Goal: Transaction & Acquisition: Purchase product/service

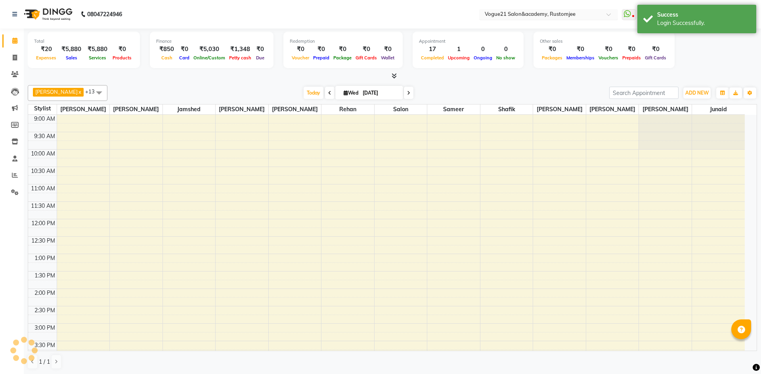
select select "en"
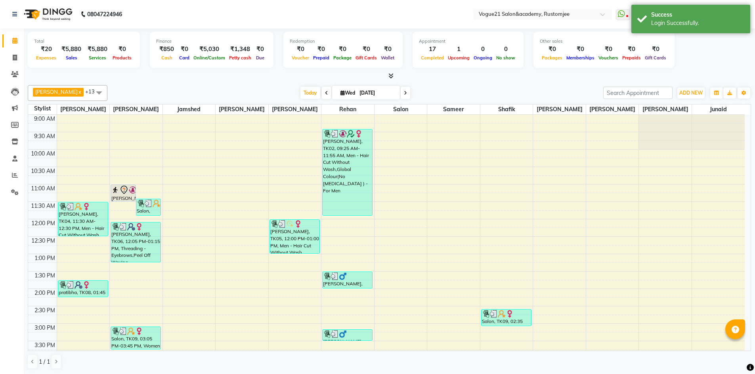
click at [719, 55] on div "Total ₹20 Expenses ₹5,880 Sales ₹5,880 Services ₹0 Products Finance ₹850 Cash ₹…" at bounding box center [389, 51] width 723 height 39
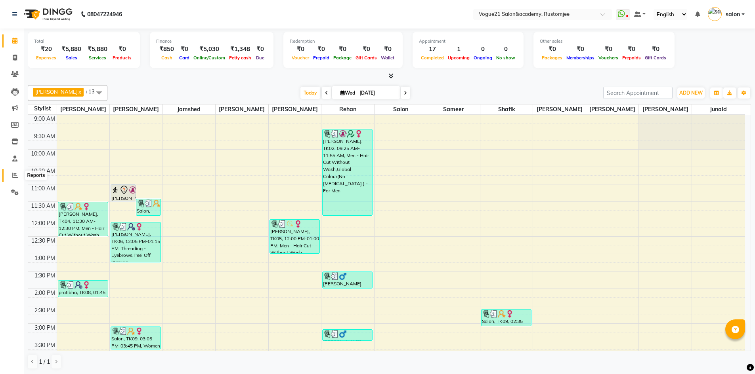
click at [15, 174] on icon at bounding box center [15, 175] width 6 height 6
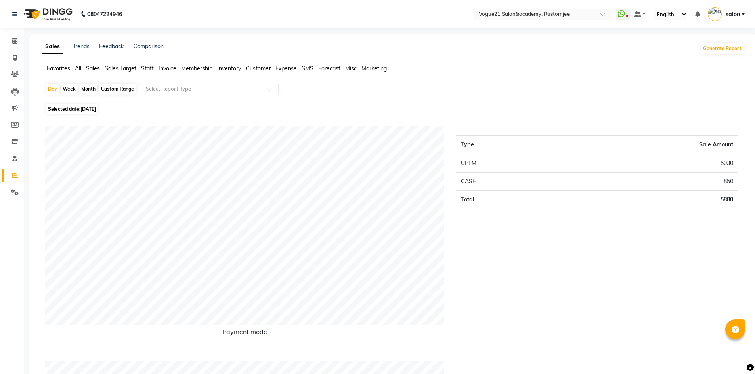
click at [88, 90] on div "Month" at bounding box center [88, 89] width 18 height 11
select select "9"
select select "2025"
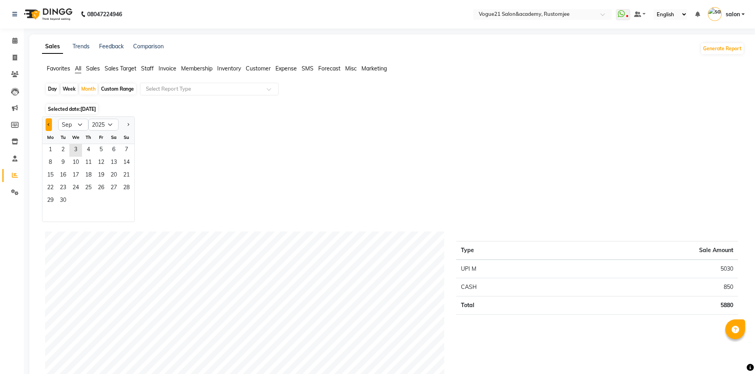
click at [47, 126] on button "Previous month" at bounding box center [49, 124] width 6 height 13
select select "8"
click at [117, 154] on span "2" at bounding box center [113, 150] width 13 height 13
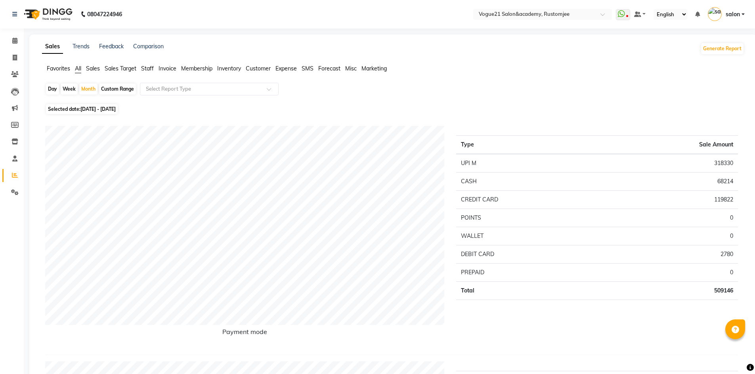
click at [152, 67] on span "Staff" at bounding box center [147, 68] width 13 height 7
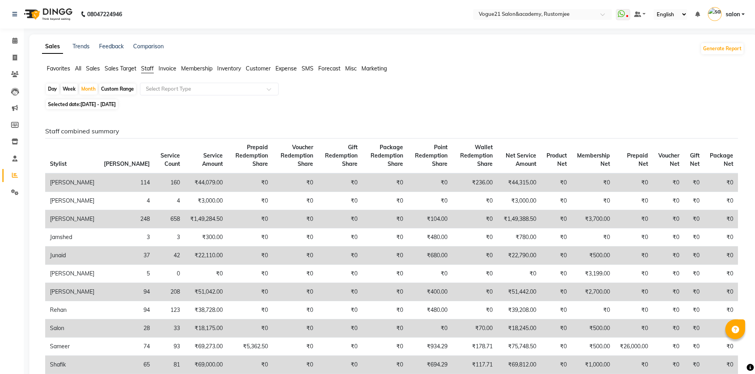
click at [53, 87] on div "Day" at bounding box center [52, 89] width 13 height 11
select select "8"
select select "2025"
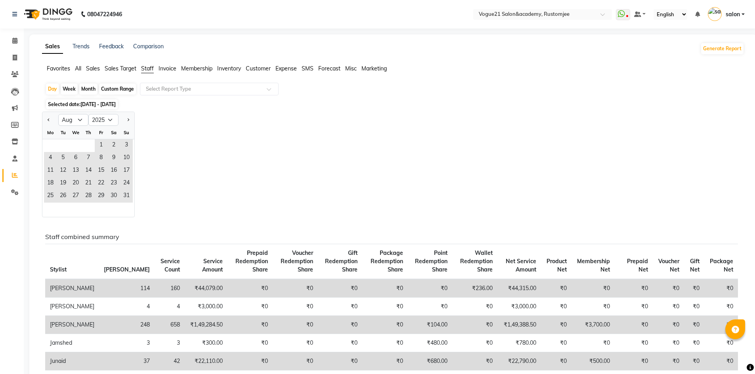
click at [92, 90] on div "Month" at bounding box center [88, 89] width 18 height 11
select select "8"
select select "2025"
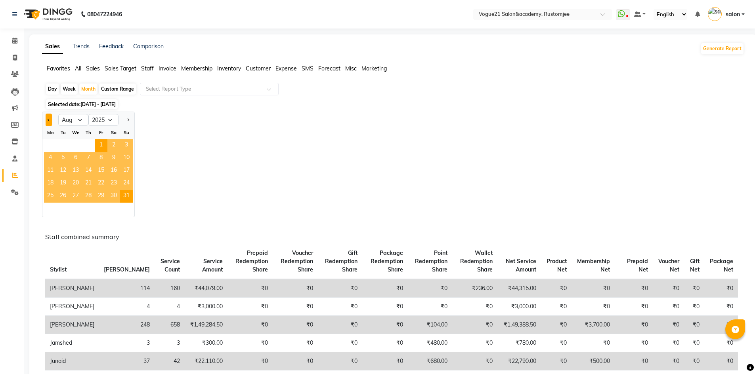
click at [51, 120] on button "Previous month" at bounding box center [49, 120] width 6 height 13
select select "7"
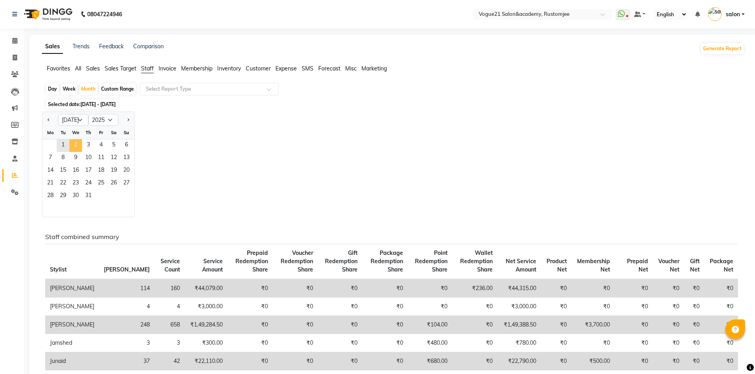
click at [81, 149] on span "2" at bounding box center [75, 145] width 13 height 13
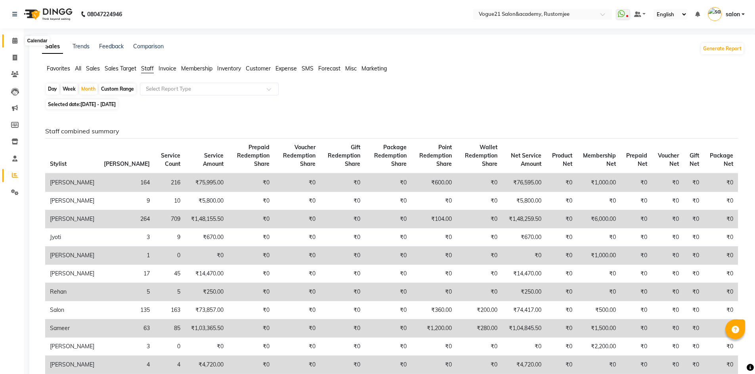
click at [16, 38] on icon at bounding box center [14, 41] width 5 height 6
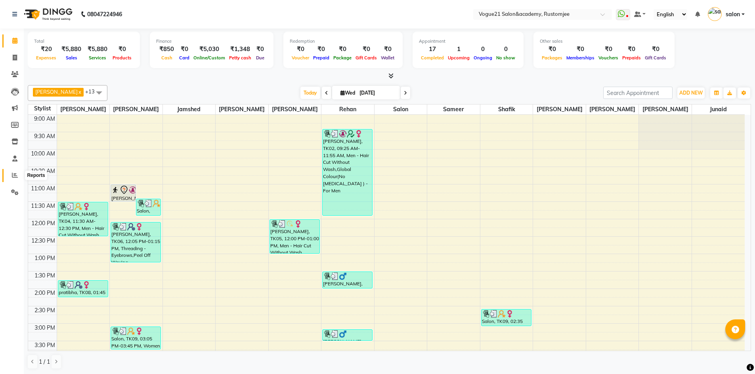
click at [18, 177] on span at bounding box center [15, 175] width 14 height 9
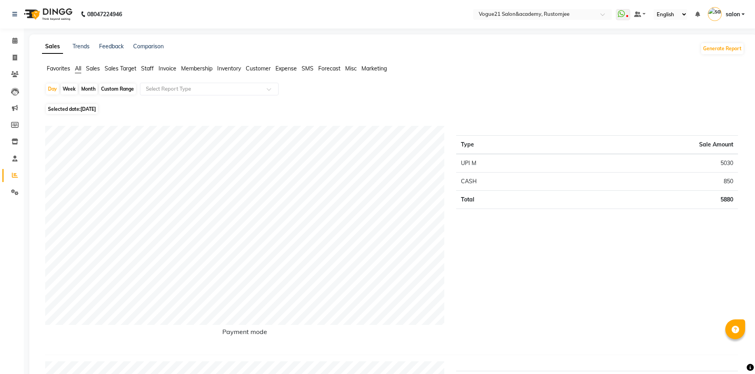
click at [90, 89] on div "Month" at bounding box center [88, 89] width 18 height 11
select select "9"
select select "2025"
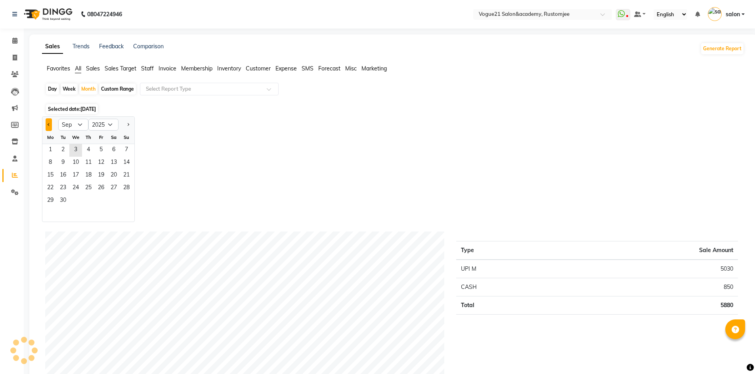
click at [46, 126] on button "Previous month" at bounding box center [49, 124] width 6 height 13
select select "8"
click at [110, 159] on span "9" at bounding box center [113, 163] width 13 height 13
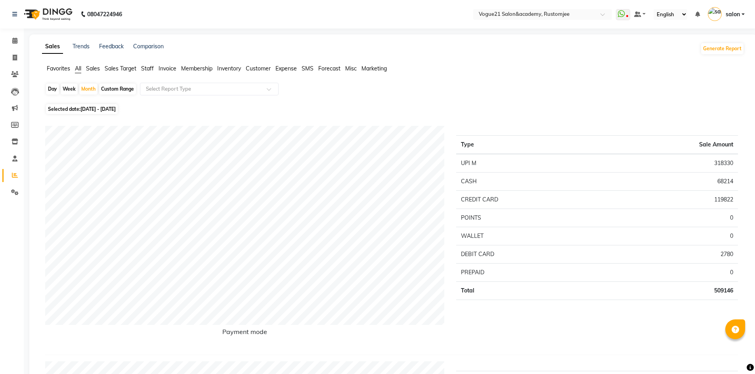
click at [55, 90] on div "Day" at bounding box center [52, 89] width 13 height 11
select select "8"
select select "2025"
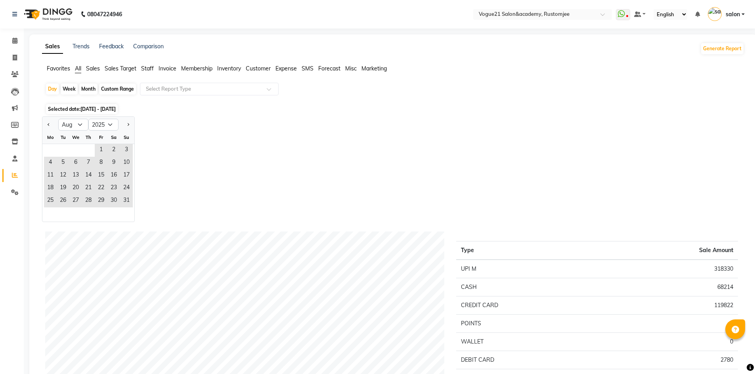
click at [83, 85] on div "Month" at bounding box center [88, 89] width 18 height 11
select select "8"
select select "2025"
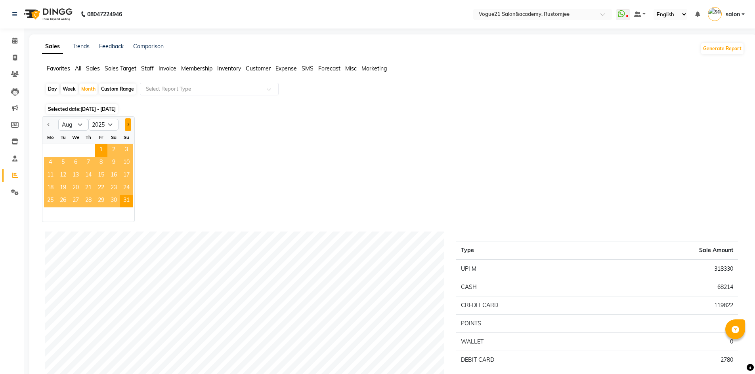
click at [125, 122] on button "Next month" at bounding box center [128, 124] width 6 height 13
select select "9"
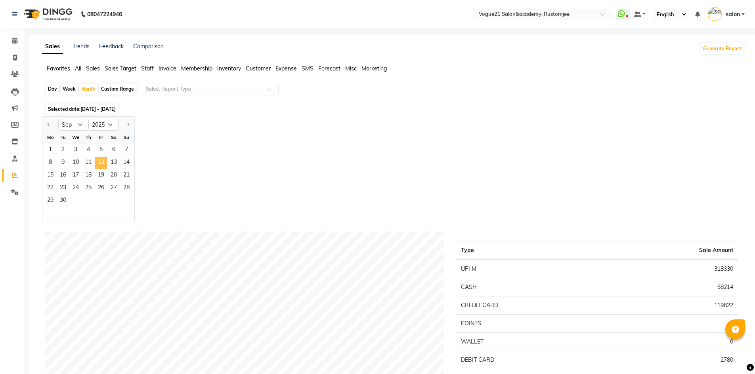
click at [105, 159] on span "12" at bounding box center [101, 163] width 13 height 13
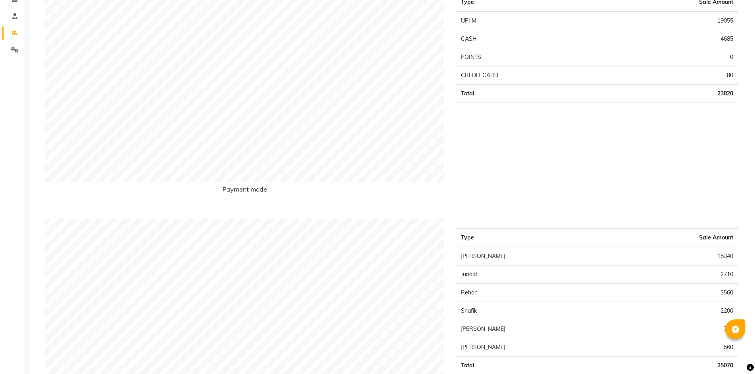
scroll to position [40, 0]
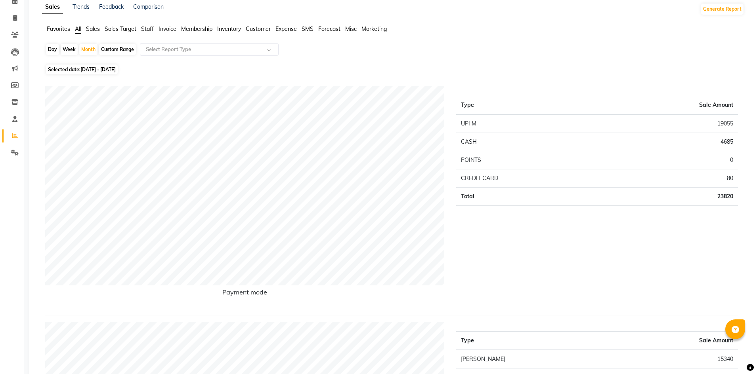
click at [54, 50] on div "Day" at bounding box center [52, 49] width 13 height 11
select select "9"
select select "2025"
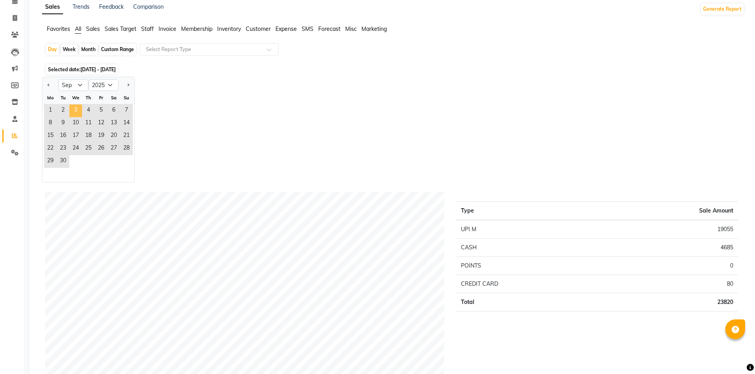
click at [73, 108] on span "3" at bounding box center [75, 111] width 13 height 13
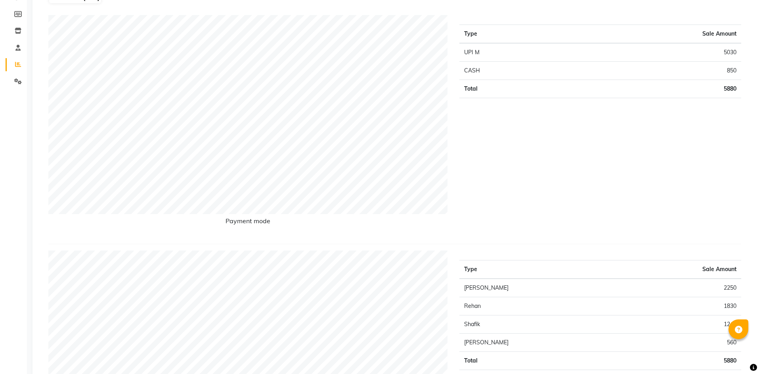
scroll to position [0, 0]
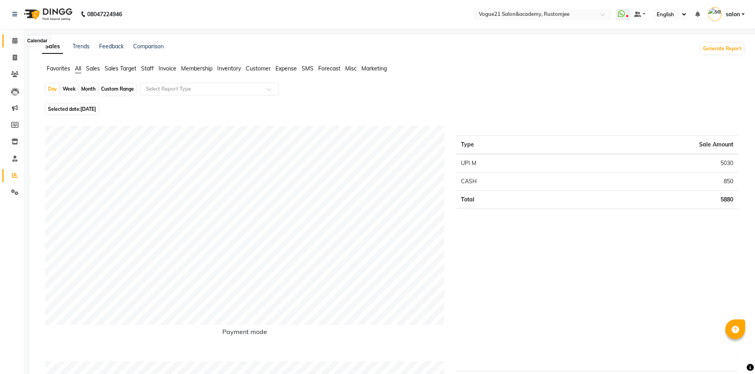
click at [18, 43] on span at bounding box center [15, 40] width 14 height 9
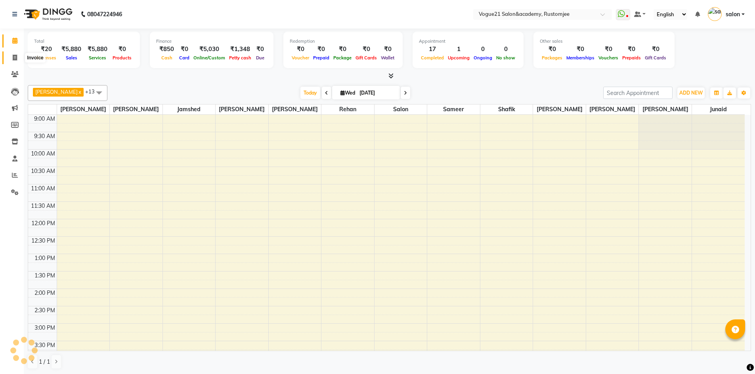
click at [14, 57] on icon at bounding box center [15, 58] width 4 height 6
select select "service"
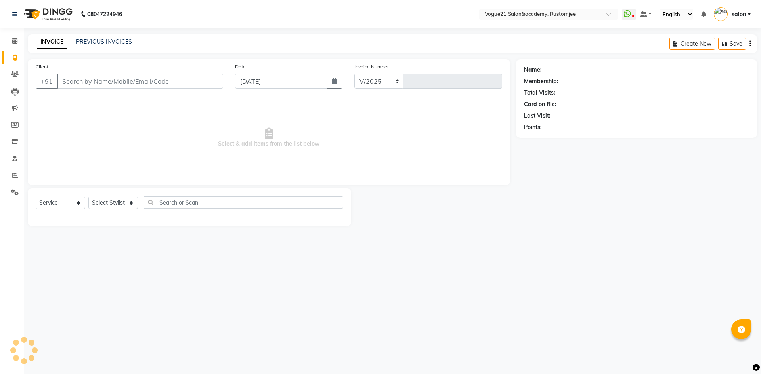
select select "8171"
type input "2705"
click at [123, 204] on select "Select Stylist" at bounding box center [113, 203] width 50 height 12
select select "77867"
click at [88, 197] on select "Select Stylist aahil alicia anju soni Jamshed junaid Pooja yadav priya jadhav r…" at bounding box center [113, 203] width 50 height 12
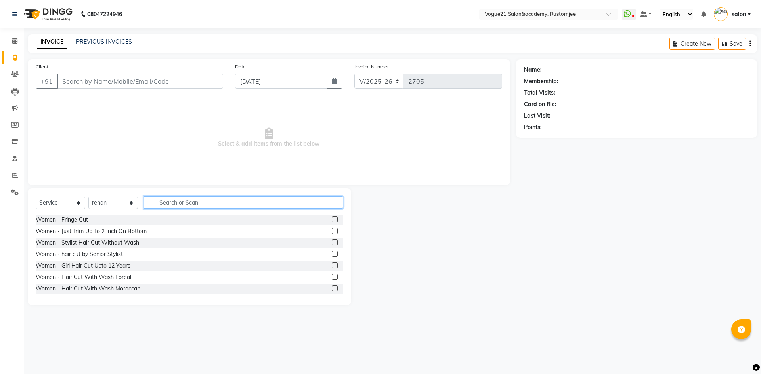
click at [176, 204] on input "text" at bounding box center [243, 203] width 199 height 12
type input "he"
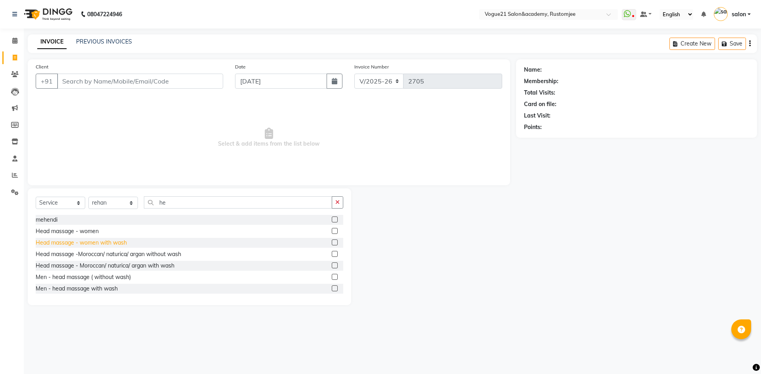
click at [95, 243] on div "Head massage - women with wash" at bounding box center [81, 243] width 91 height 8
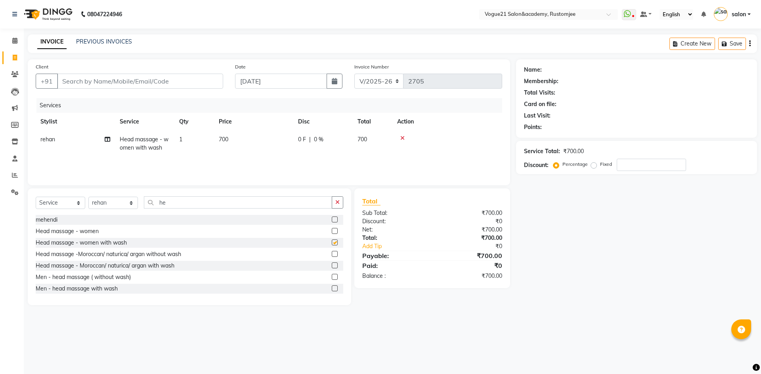
checkbox input "false"
click at [106, 140] on icon at bounding box center [108, 140] width 6 height 6
select select "77867"
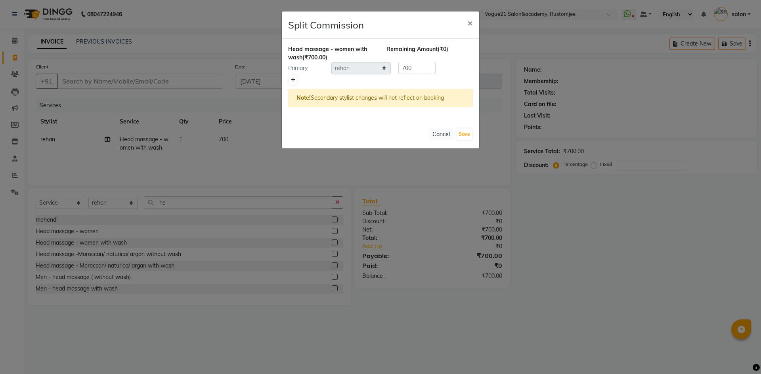
click at [295, 82] on link at bounding box center [293, 80] width 8 height 10
type input "350"
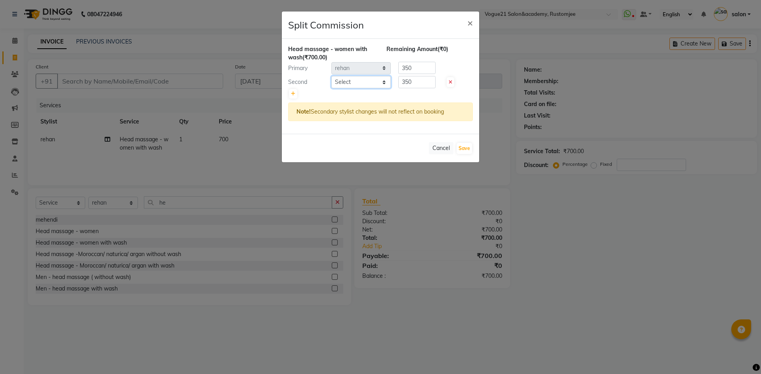
click at [371, 84] on select "Select aahil alicia anju soni Jamshed junaid Pooja yadav priya jadhav rehan sal…" at bounding box center [360, 82] width 59 height 12
select select "76928"
click at [331, 76] on select "Select aahil alicia anju soni Jamshed junaid Pooja yadav priya jadhav rehan sal…" at bounding box center [360, 82] width 59 height 12
click at [466, 151] on button "Save" at bounding box center [463, 148] width 15 height 11
select select "Select"
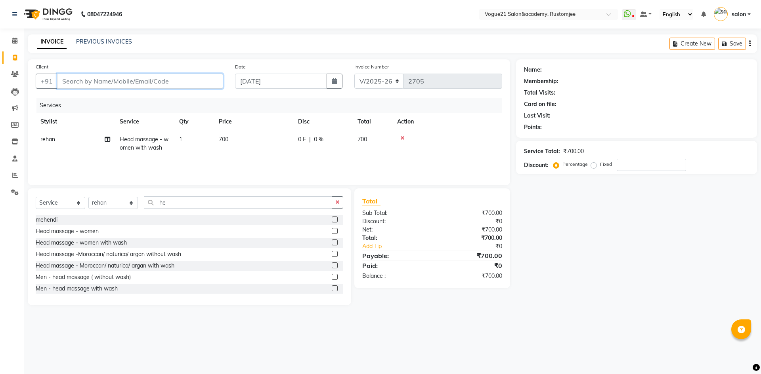
click at [141, 82] on input "Client" at bounding box center [140, 81] width 166 height 15
type input "8"
type input "0"
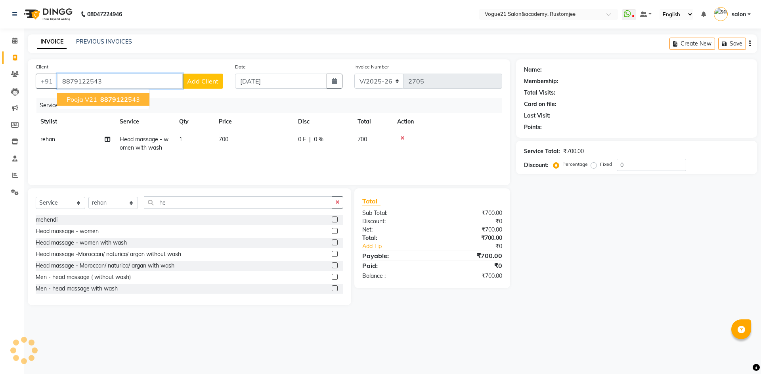
type input "8879122543"
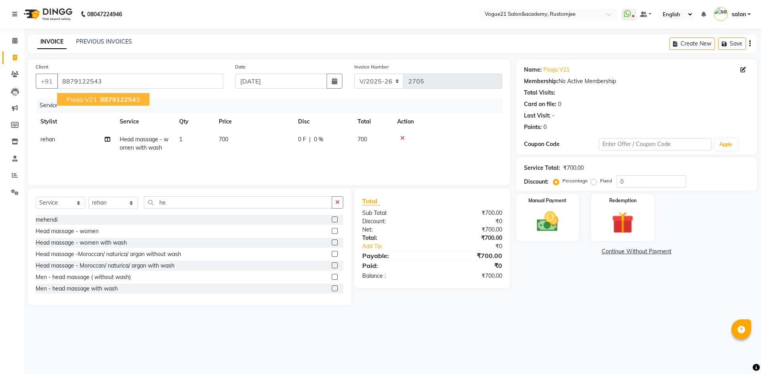
click at [111, 93] on button "Pooja V21 887912254 3" at bounding box center [103, 99] width 92 height 13
click at [319, 144] on td "0 F | 0 %" at bounding box center [322, 144] width 59 height 26
select select "77867"
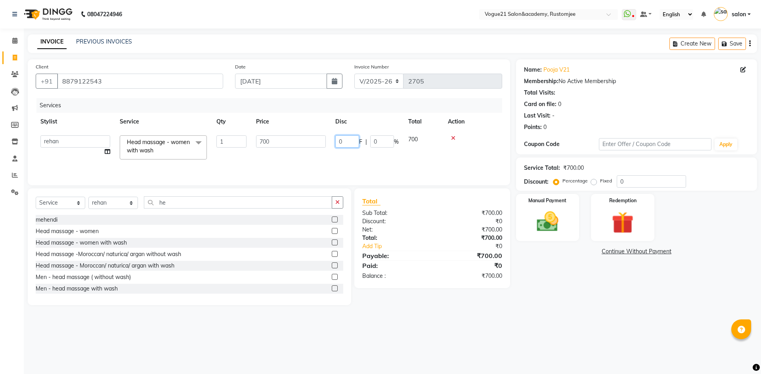
click at [352, 139] on input "0" at bounding box center [347, 142] width 24 height 12
click at [321, 139] on span "0 %" at bounding box center [319, 140] width 10 height 8
select select "77867"
click at [383, 141] on input "0" at bounding box center [382, 142] width 24 height 12
type input "100"
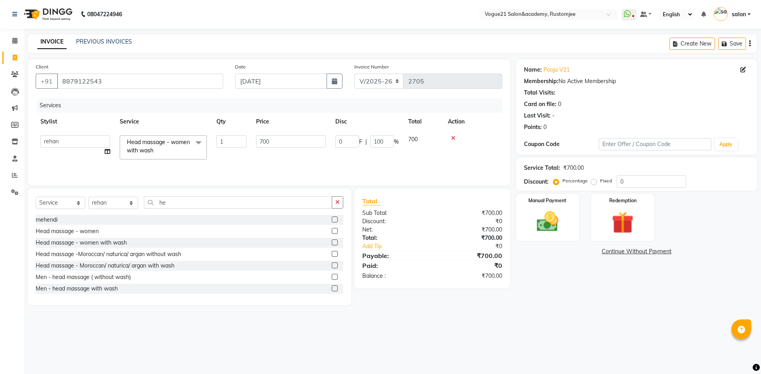
click at [672, 86] on div "Name: Pooja V21 Membership: No Active Membership Total Visits: Card on file: 0 …" at bounding box center [636, 97] width 225 height 69
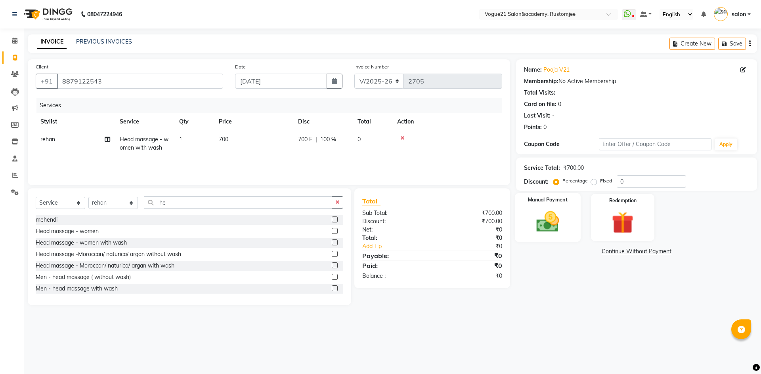
click at [545, 228] on img at bounding box center [547, 222] width 37 height 26
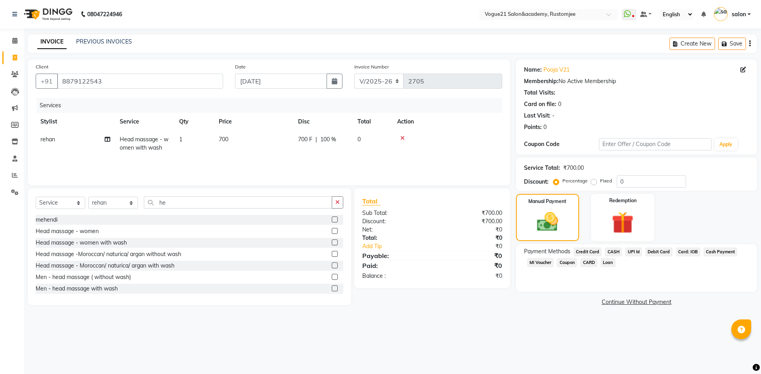
click at [632, 252] on span "UPI M" at bounding box center [633, 252] width 17 height 9
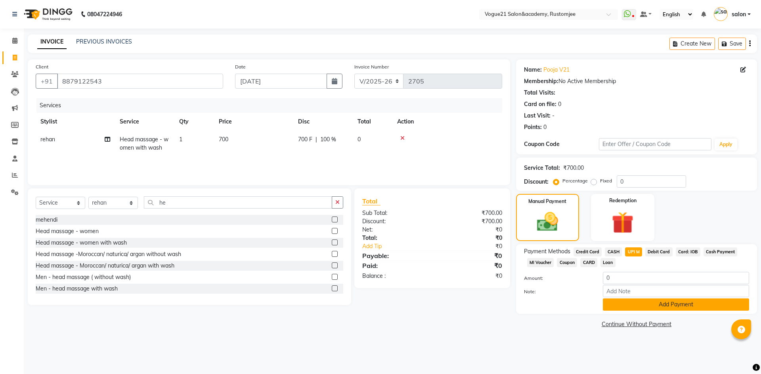
click at [624, 303] on button "Add Payment" at bounding box center [676, 305] width 146 height 12
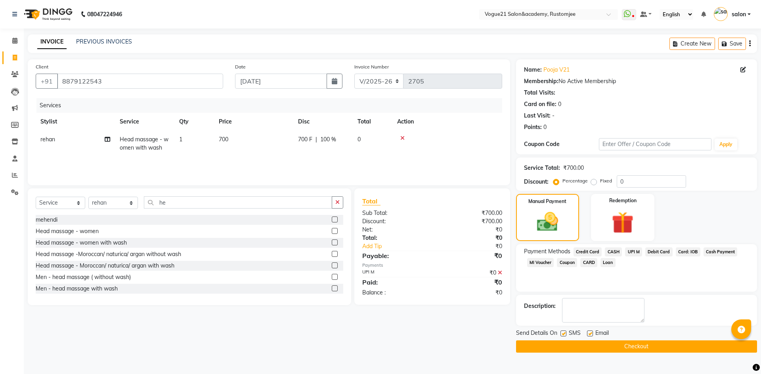
click at [573, 349] on button "Checkout" at bounding box center [636, 347] width 241 height 12
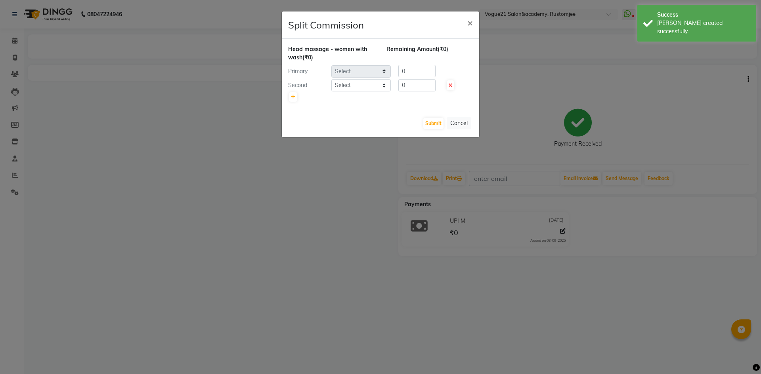
select select "77867"
select select "76928"
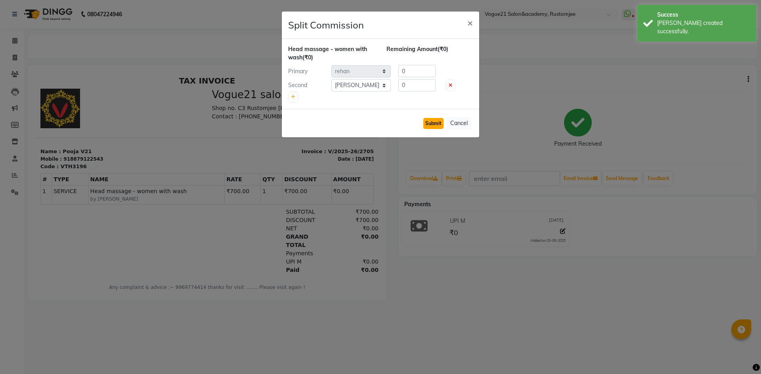
click at [436, 121] on button "Submit" at bounding box center [433, 123] width 20 height 11
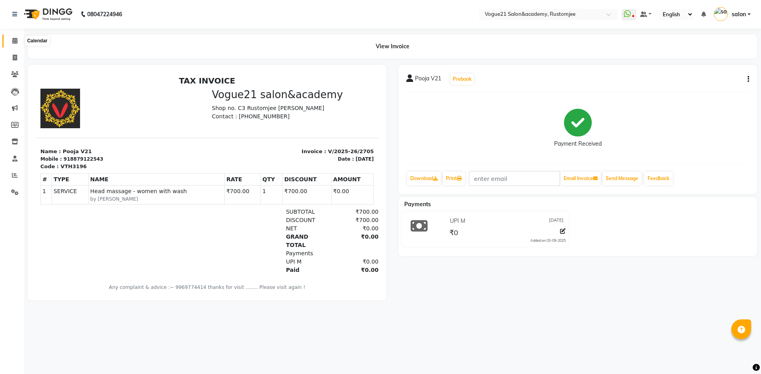
drag, startPoint x: 15, startPoint y: 37, endPoint x: 17, endPoint y: 42, distance: 4.8
click at [15, 37] on span at bounding box center [15, 40] width 14 height 9
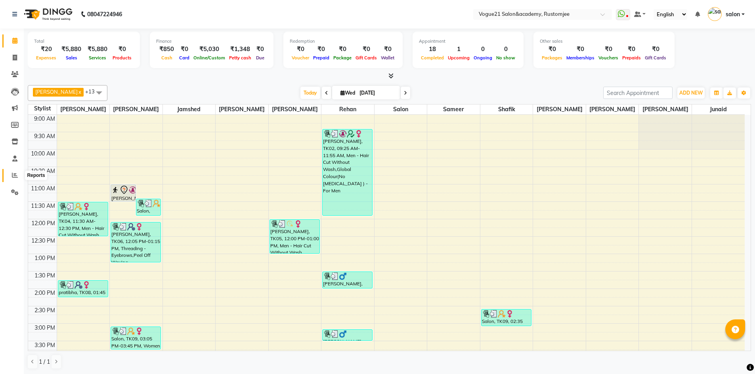
click at [15, 175] on icon at bounding box center [15, 175] width 6 height 6
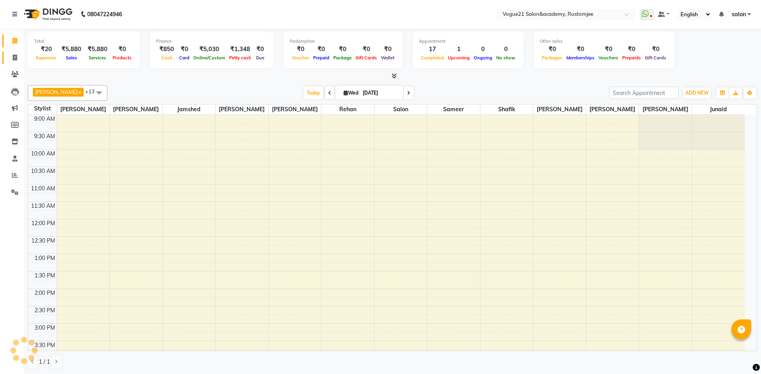
click at [11, 58] on span at bounding box center [15, 57] width 14 height 9
select select "8171"
select select "service"
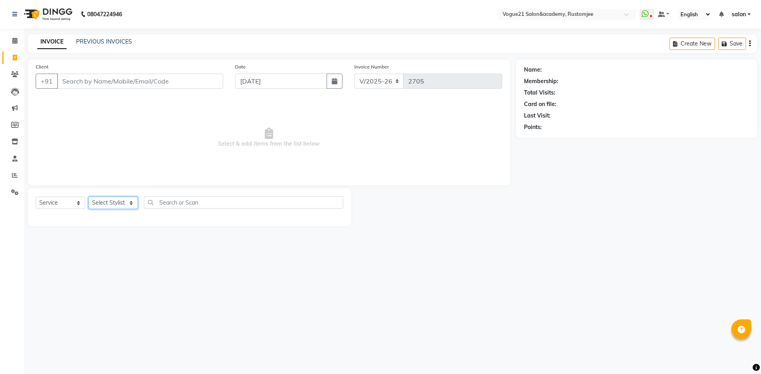
click at [99, 202] on select "Select Stylist" at bounding box center [113, 203] width 50 height 12
click at [108, 203] on select "Select Stylist [PERSON_NAME] [PERSON_NAME] [PERSON_NAME] [PERSON_NAME] [PERSON_…" at bounding box center [113, 203] width 50 height 12
select select "76928"
click at [88, 197] on select "Select Stylist [PERSON_NAME] [PERSON_NAME] [PERSON_NAME] [PERSON_NAME] [PERSON_…" at bounding box center [113, 203] width 50 height 12
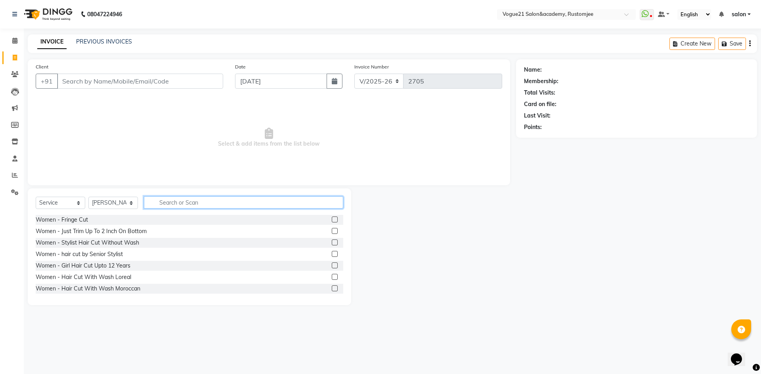
click at [169, 204] on input "text" at bounding box center [243, 203] width 199 height 12
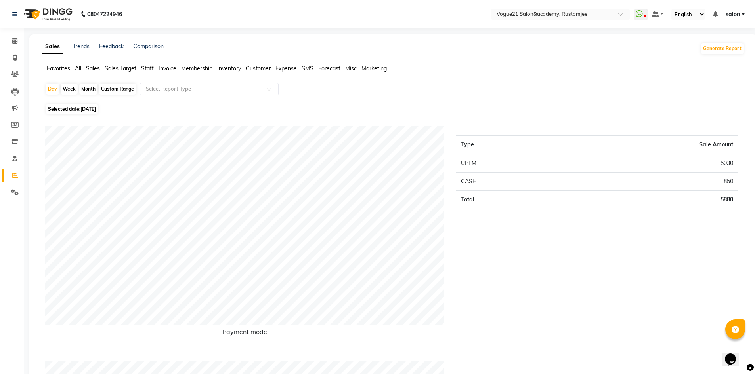
click at [147, 69] on span "Staff" at bounding box center [147, 68] width 13 height 7
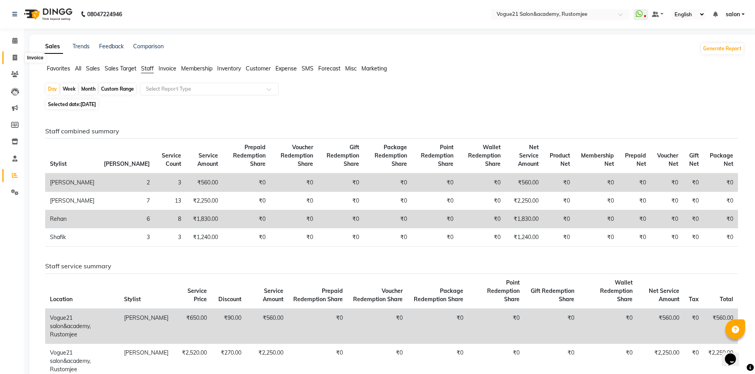
click at [9, 60] on span at bounding box center [15, 57] width 14 height 9
select select "8171"
select select "service"
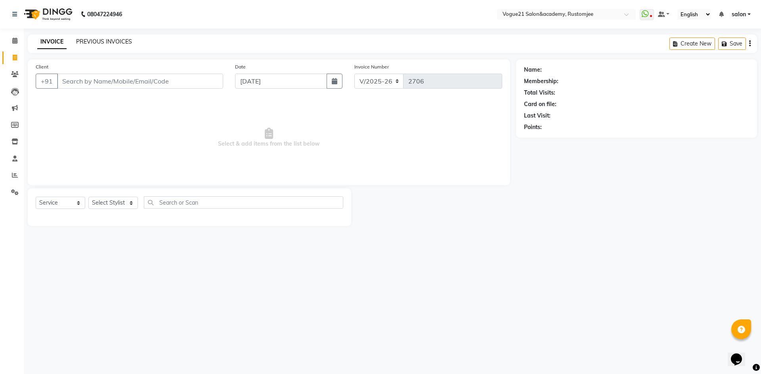
click at [93, 41] on link "PREVIOUS INVOICES" at bounding box center [104, 41] width 56 height 7
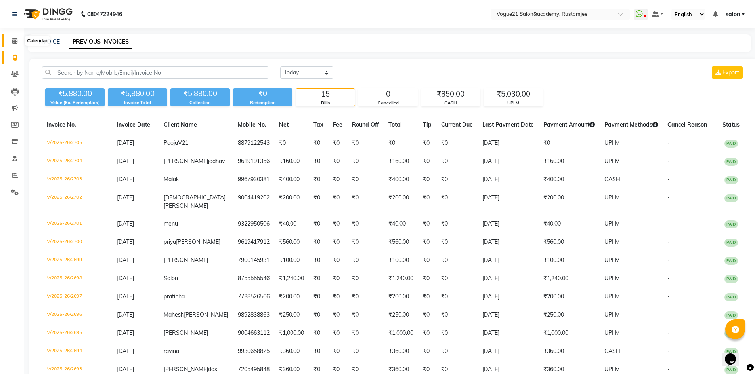
click at [14, 41] on icon at bounding box center [14, 41] width 5 height 6
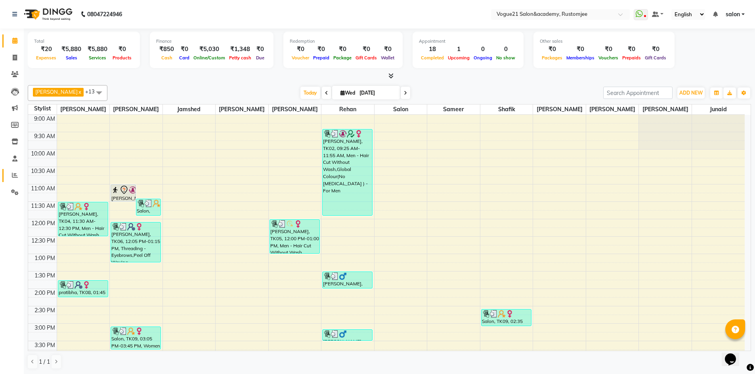
click at [16, 170] on link "Reports" at bounding box center [11, 175] width 19 height 13
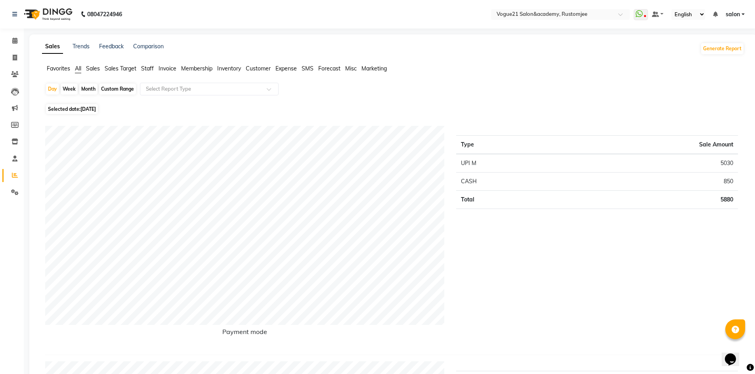
click at [150, 69] on span "Staff" at bounding box center [147, 68] width 13 height 7
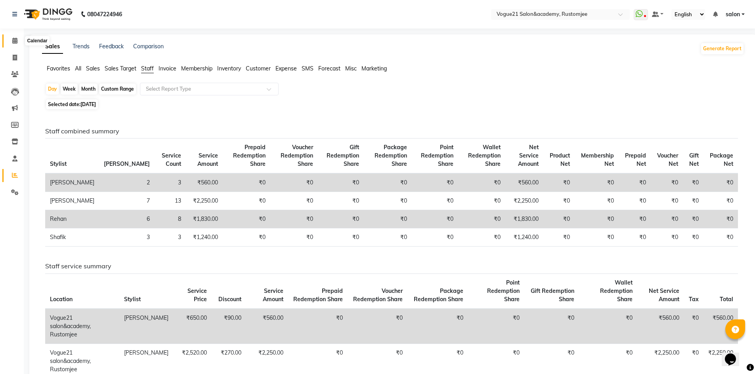
click at [20, 38] on span at bounding box center [15, 40] width 14 height 9
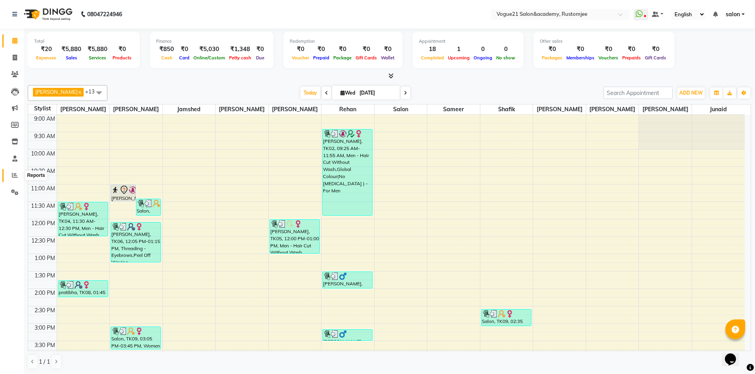
click at [13, 177] on icon at bounding box center [15, 175] width 6 height 6
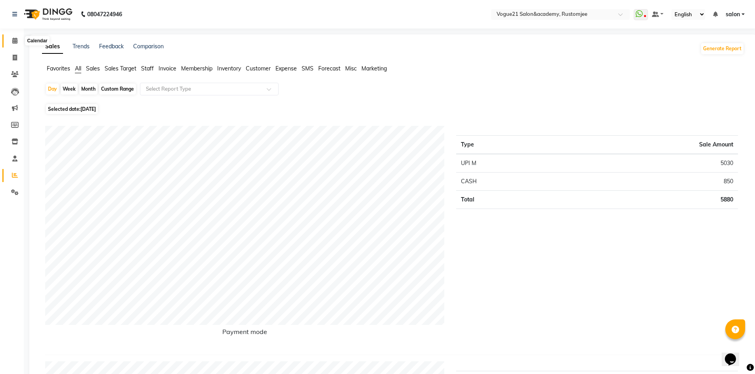
click at [13, 41] on icon at bounding box center [14, 41] width 5 height 6
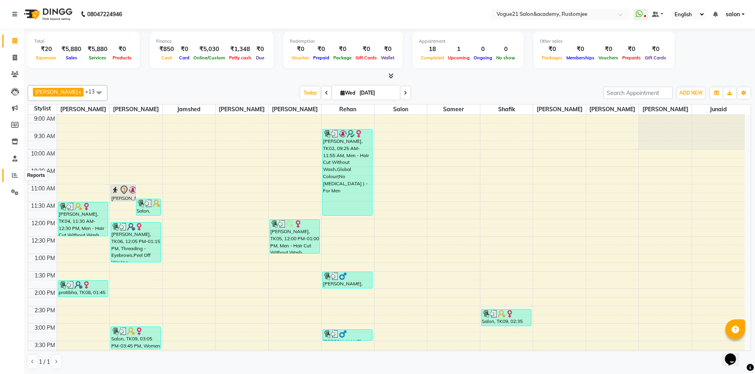
click at [14, 176] on icon at bounding box center [15, 175] width 6 height 6
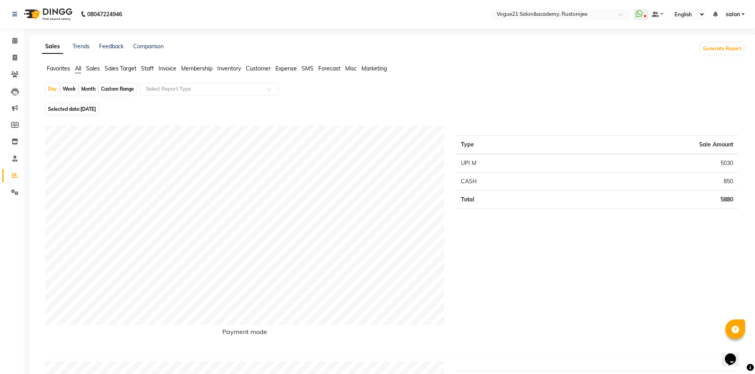
click at [151, 70] on span "Staff" at bounding box center [147, 68] width 13 height 7
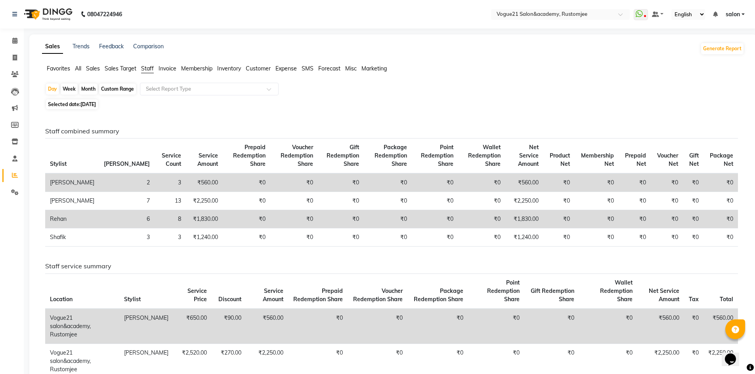
click at [91, 90] on div "Month" at bounding box center [88, 89] width 18 height 11
select select "9"
select select "2025"
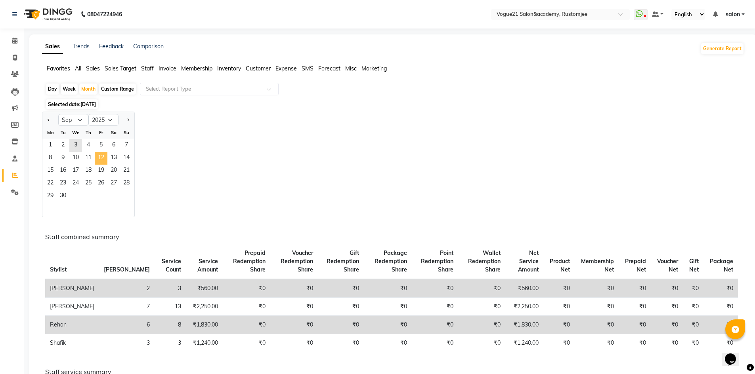
click at [101, 160] on span "12" at bounding box center [101, 158] width 13 height 13
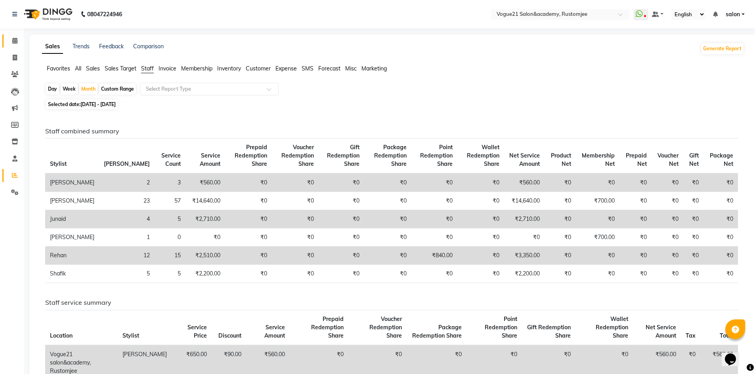
click at [19, 35] on link "Calendar" at bounding box center [11, 40] width 19 height 13
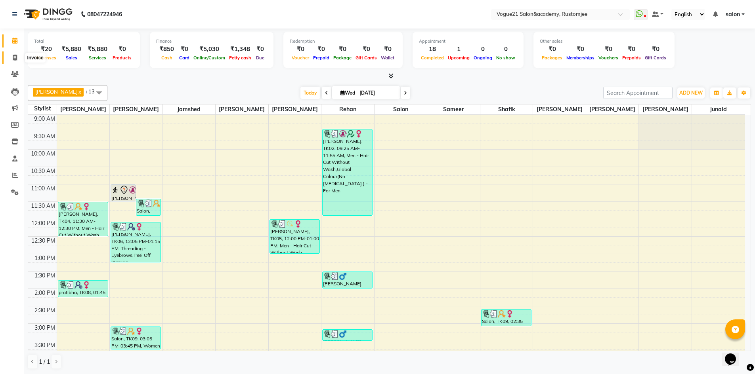
click at [16, 59] on icon at bounding box center [15, 58] width 4 height 6
select select "8171"
select select "service"
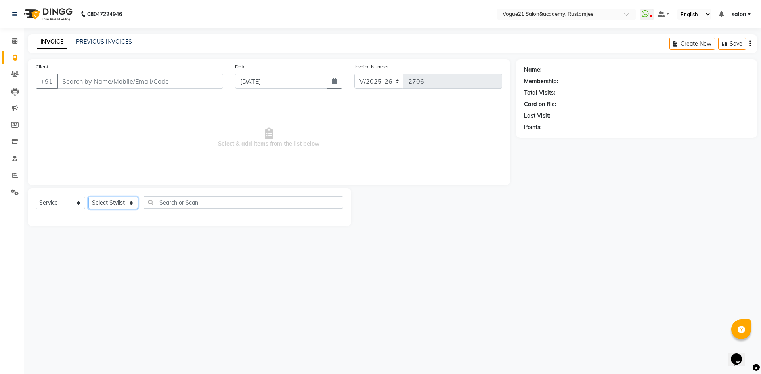
click at [117, 201] on select "Select Stylist" at bounding box center [113, 203] width 50 height 12
click at [13, 175] on icon at bounding box center [15, 175] width 6 height 6
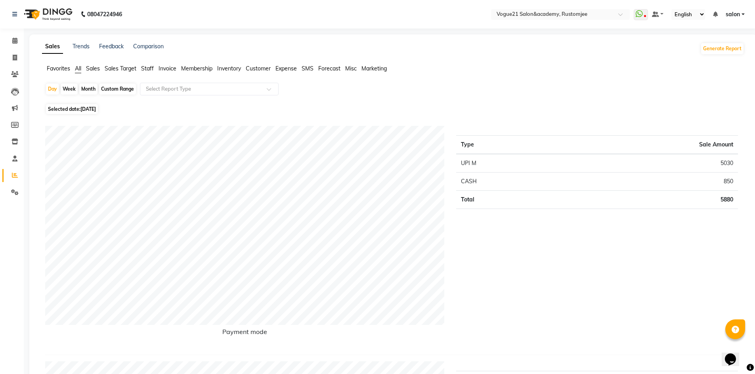
click at [151, 69] on span "Staff" at bounding box center [147, 68] width 13 height 7
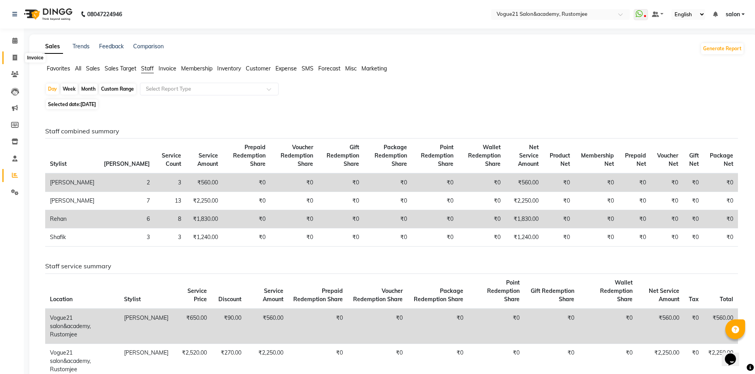
click at [17, 55] on icon at bounding box center [15, 58] width 4 height 6
select select "8171"
select select "service"
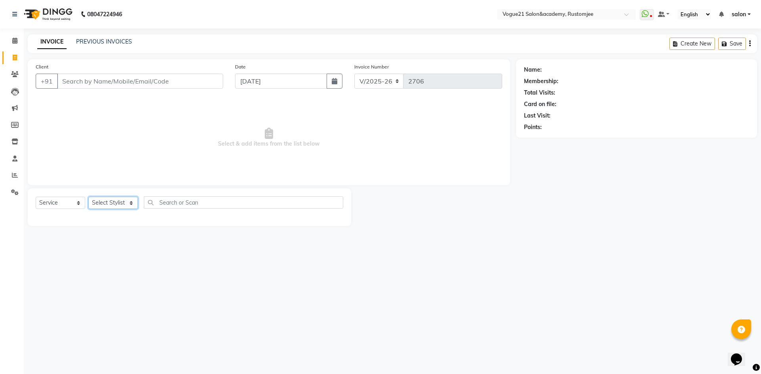
click at [102, 201] on select "Select Stylist aahil alicia anju soni Jamshed junaid Pooja yadav priya jadhav r…" at bounding box center [113, 203] width 50 height 12
select select "77867"
click at [88, 197] on select "Select Stylist aahil alicia anju soni Jamshed junaid Pooja yadav priya jadhav r…" at bounding box center [113, 203] width 50 height 12
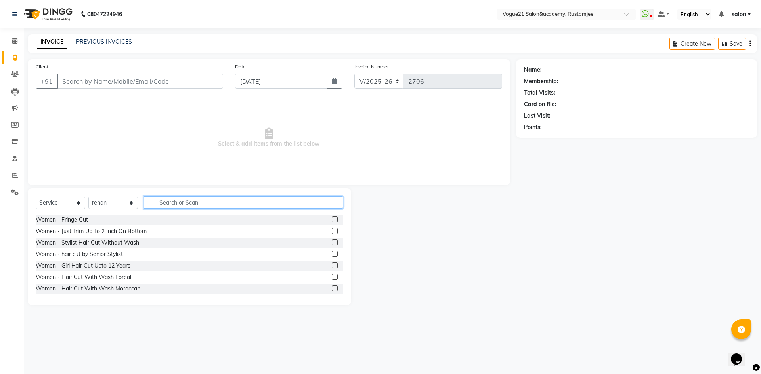
click at [198, 202] on input "text" at bounding box center [243, 203] width 199 height 12
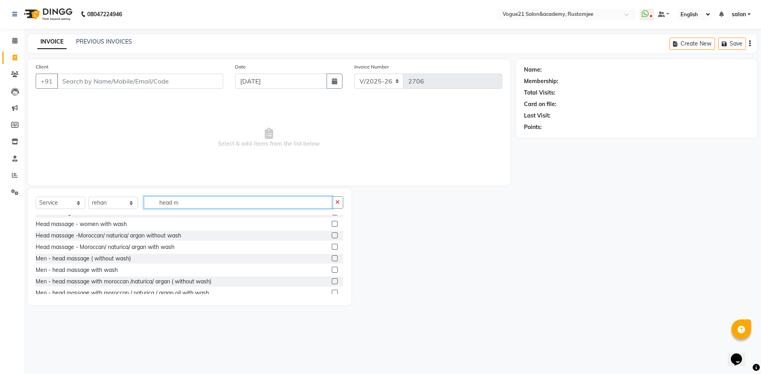
scroll to position [13, 0]
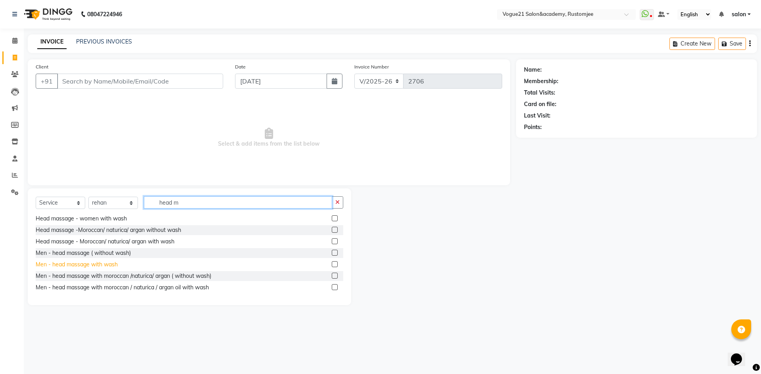
type input "head m"
click at [109, 266] on div "Men - head massage with wash" at bounding box center [77, 265] width 82 height 8
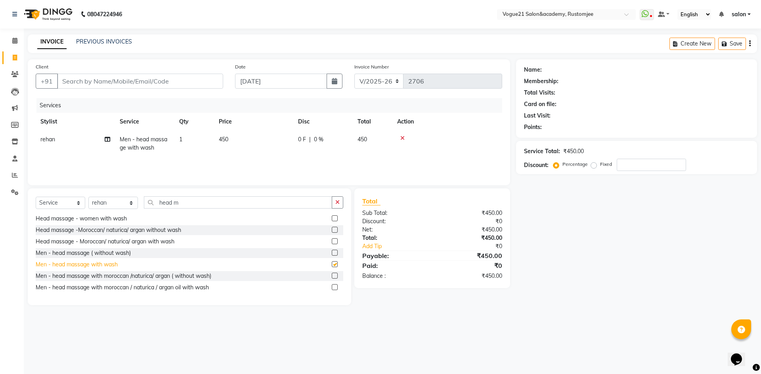
checkbox input "false"
click at [217, 206] on input "head m" at bounding box center [238, 203] width 188 height 12
type input "h"
click at [125, 71] on div "Client +91" at bounding box center [129, 79] width 199 height 32
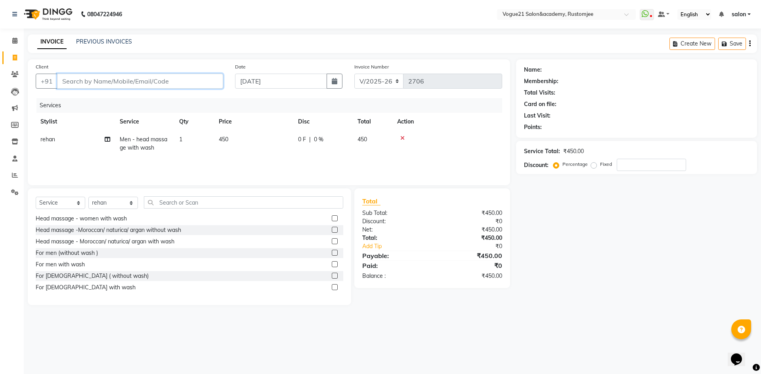
click at [121, 76] on input "Client" at bounding box center [140, 81] width 166 height 15
type input "7"
type input "0"
click at [71, 81] on input "7400377143" at bounding box center [120, 81] width 126 height 15
click at [81, 78] on input "7400377143" at bounding box center [120, 81] width 126 height 15
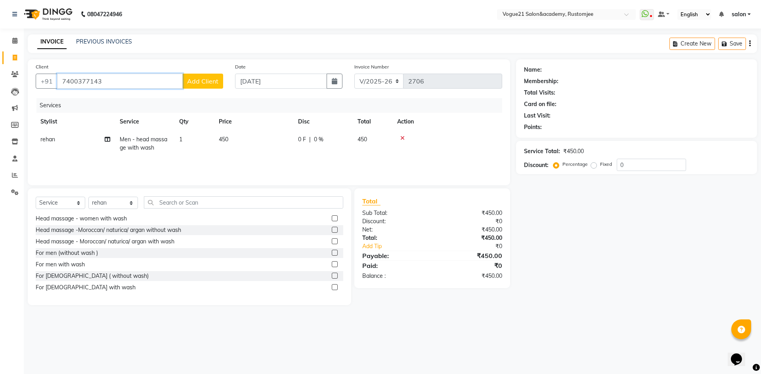
type input "7400377143"
click at [196, 82] on span "Add Client" at bounding box center [202, 81] width 31 height 8
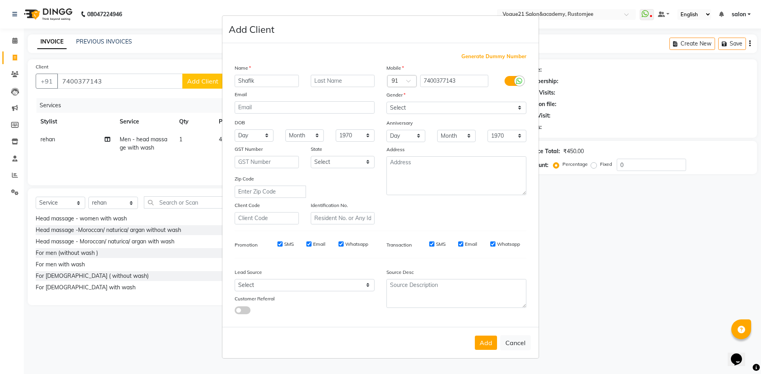
type input "Shafik"
click at [456, 103] on select "Select Male Female Other Prefer Not To Say" at bounding box center [456, 108] width 140 height 12
select select "male"
click at [386, 102] on select "Select Male Female Other Prefer Not To Say" at bounding box center [456, 108] width 140 height 12
click at [326, 80] on input "text" at bounding box center [343, 81] width 64 height 12
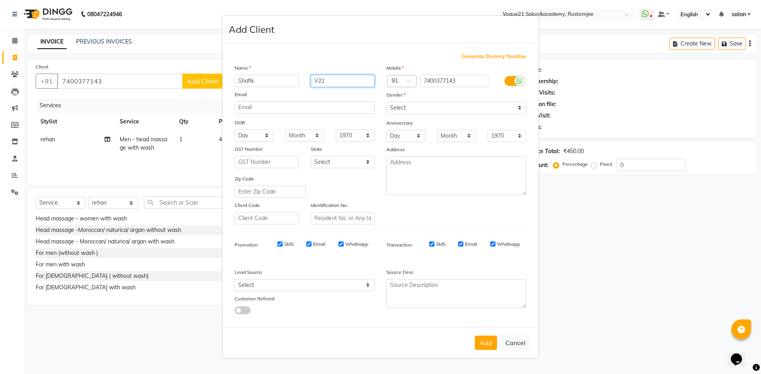
type input "V21"
click at [497, 345] on div "Add Cancel" at bounding box center [380, 342] width 316 height 31
click at [491, 348] on button "Add" at bounding box center [486, 343] width 22 height 14
select select
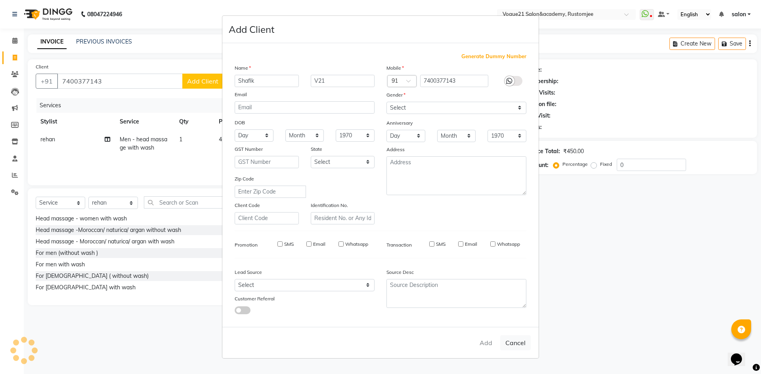
select select
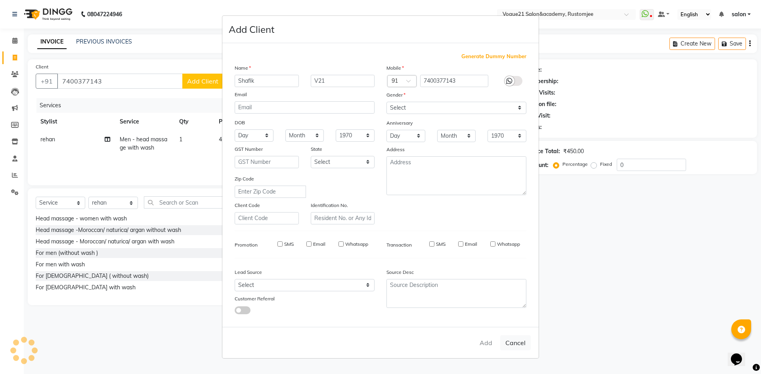
checkbox input "false"
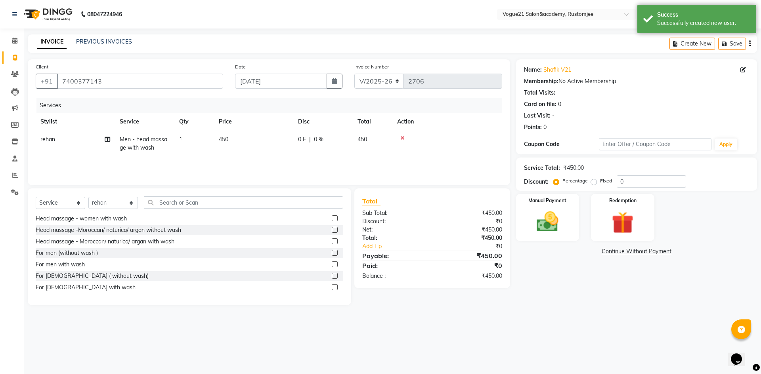
click at [317, 138] on span "0 %" at bounding box center [319, 140] width 10 height 8
select select "77867"
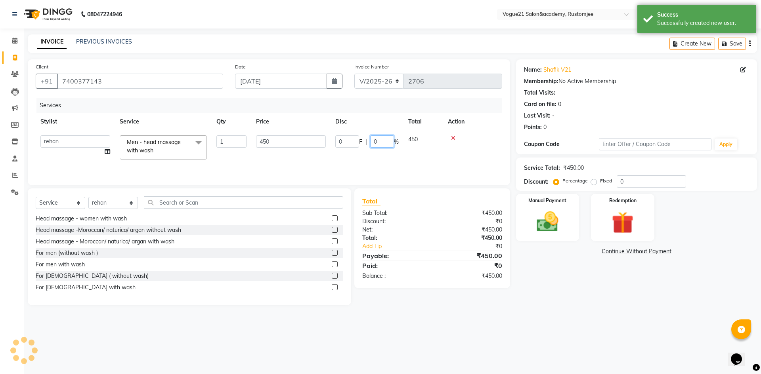
click at [386, 140] on input "0" at bounding box center [382, 142] width 24 height 12
type input "100"
click at [631, 118] on div "Last Visit: -" at bounding box center [636, 116] width 225 height 8
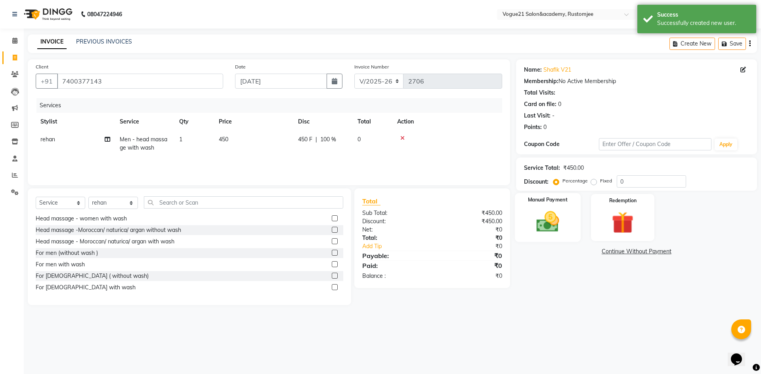
click at [556, 225] on img at bounding box center [547, 222] width 37 height 26
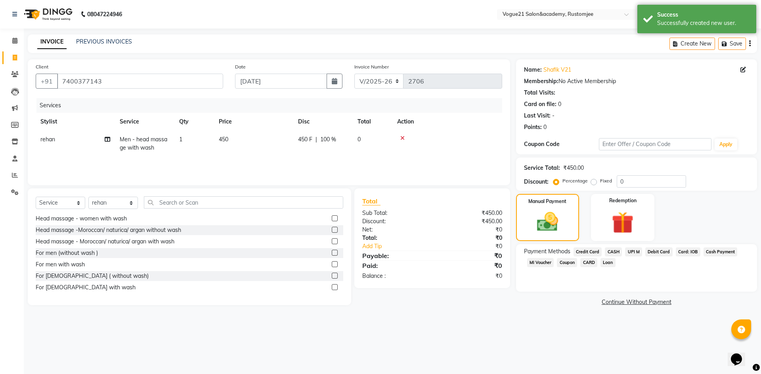
click at [629, 255] on span "UPI M" at bounding box center [633, 252] width 17 height 9
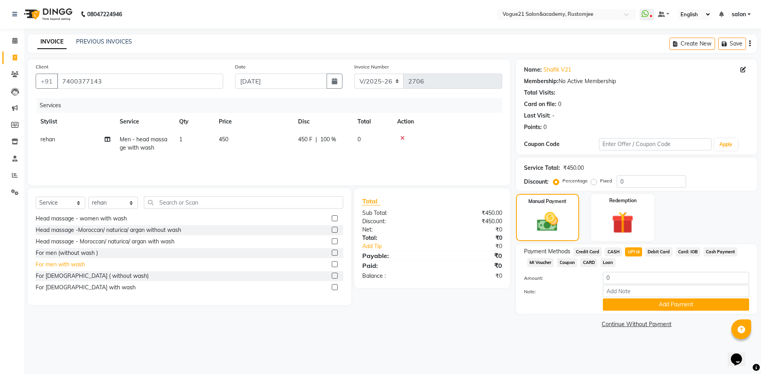
click at [78, 265] on div "For men with wash" at bounding box center [60, 265] width 49 height 8
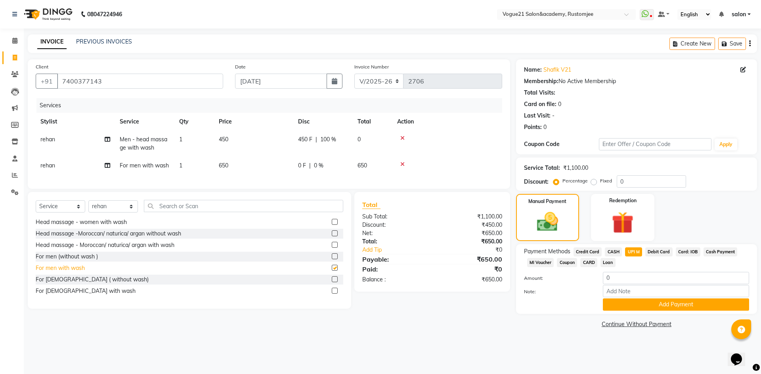
checkbox input "false"
click at [403, 164] on icon at bounding box center [402, 165] width 4 height 6
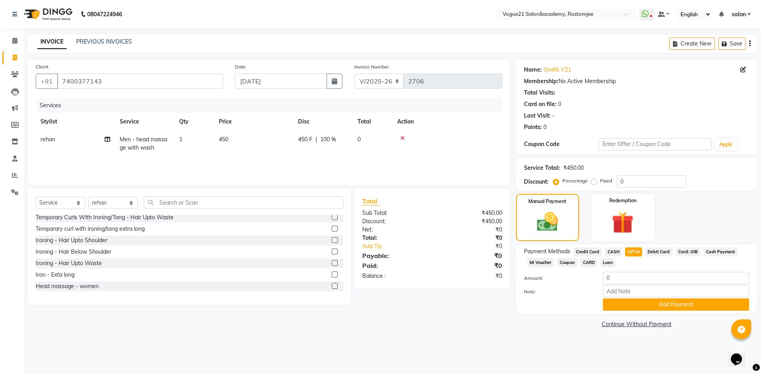
scroll to position [307, 0]
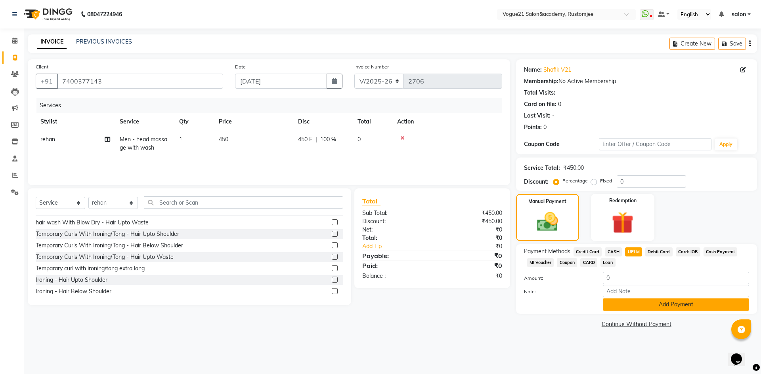
click at [632, 302] on button "Add Payment" at bounding box center [676, 305] width 146 height 12
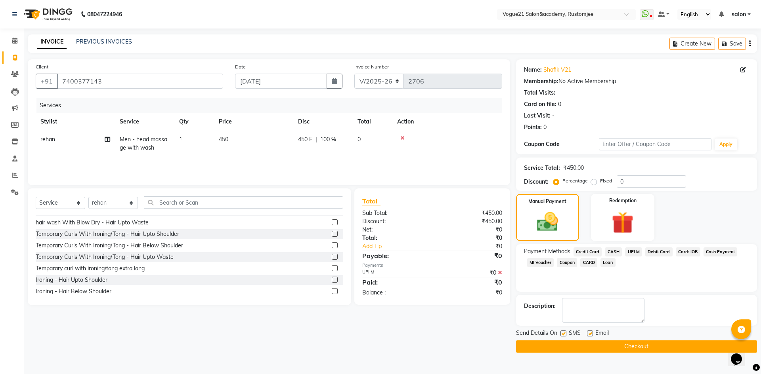
click at [610, 345] on button "Checkout" at bounding box center [636, 347] width 241 height 12
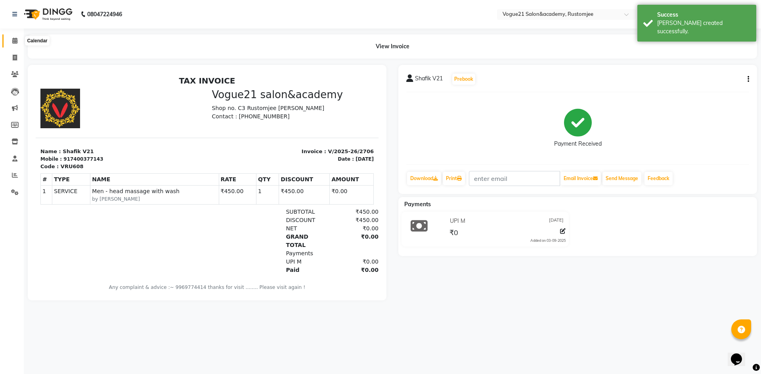
click at [17, 40] on icon at bounding box center [14, 41] width 5 height 6
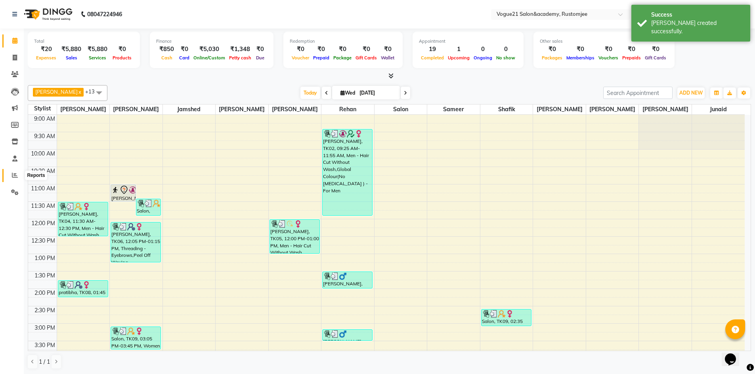
click at [16, 179] on span at bounding box center [15, 175] width 14 height 9
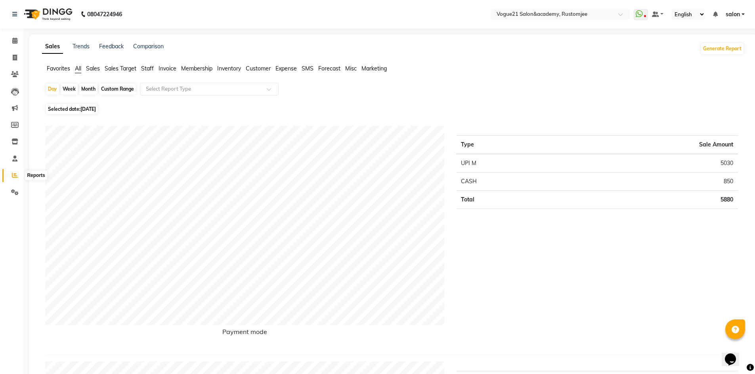
click at [11, 174] on span at bounding box center [15, 175] width 14 height 9
click at [150, 69] on span "Staff" at bounding box center [147, 68] width 13 height 7
click at [151, 69] on span "Staff" at bounding box center [147, 68] width 13 height 7
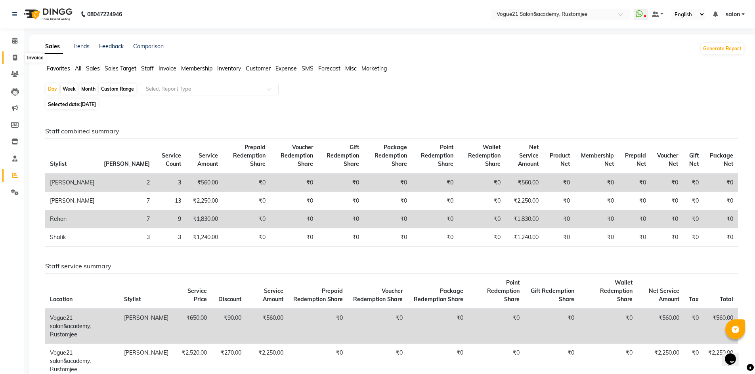
click at [15, 57] on icon at bounding box center [15, 58] width 4 height 6
select select "8171"
select select "service"
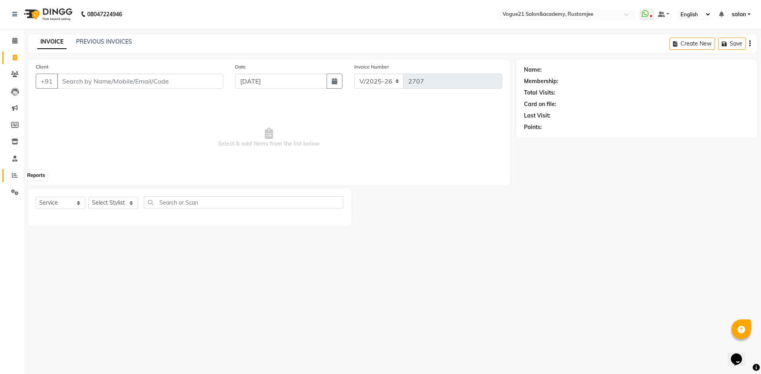
click at [14, 174] on icon at bounding box center [15, 175] width 6 height 6
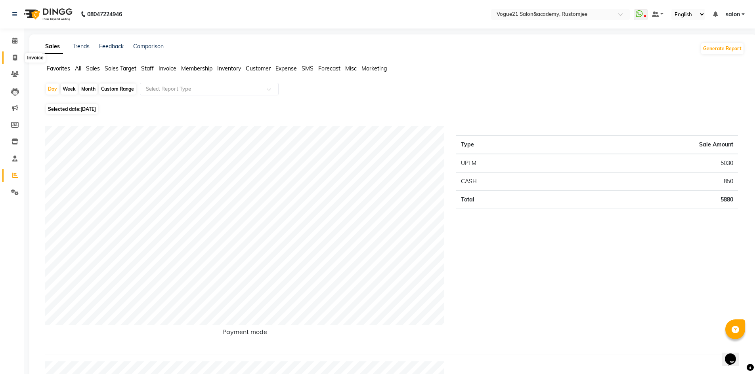
click at [20, 55] on span at bounding box center [15, 57] width 14 height 9
select select "8171"
select select "service"
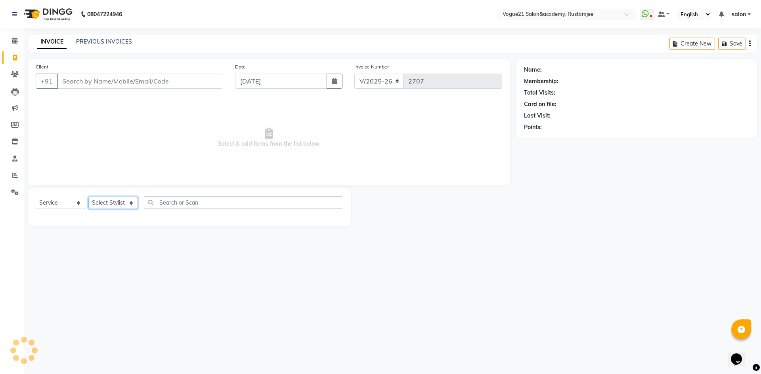
click at [104, 200] on select "Select Stylist [PERSON_NAME] [PERSON_NAME] [PERSON_NAME] [PERSON_NAME] [PERSON_…" at bounding box center [113, 203] width 50 height 12
select select "77666"
click at [88, 197] on select "Select Stylist [PERSON_NAME] [PERSON_NAME] [PERSON_NAME] [PERSON_NAME] [PERSON_…" at bounding box center [113, 203] width 50 height 12
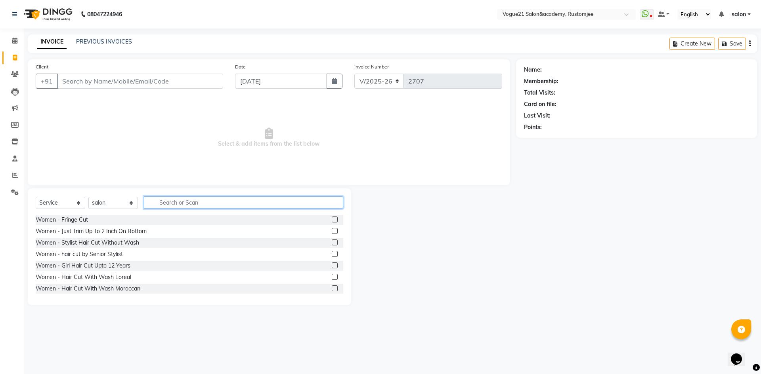
click at [162, 205] on input "text" at bounding box center [243, 203] width 199 height 12
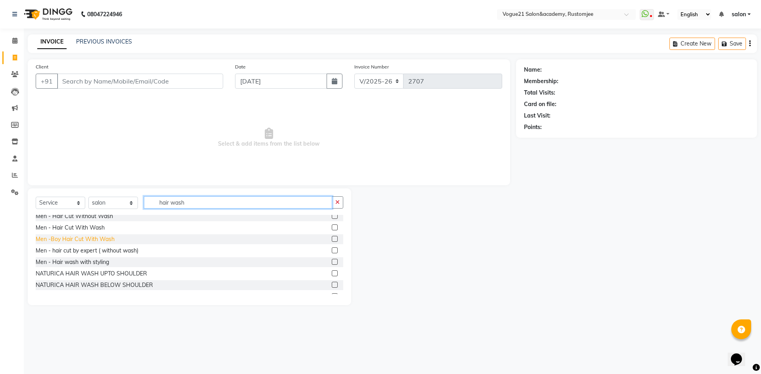
scroll to position [119, 0]
type input "hair wash"
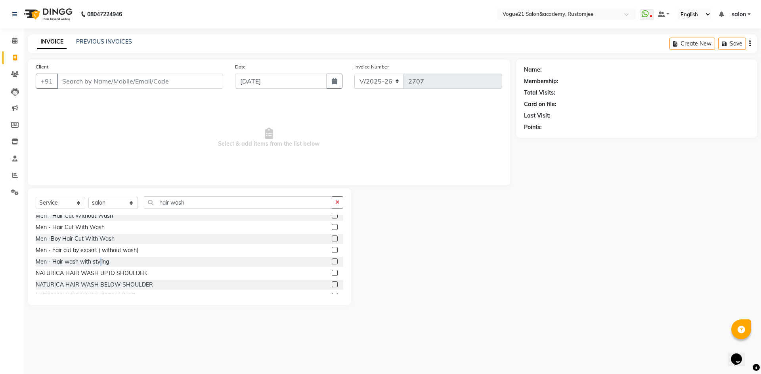
drag, startPoint x: 100, startPoint y: 262, endPoint x: 153, endPoint y: 236, distance: 59.7
click at [105, 261] on div "Men - Hair wash with styling" at bounding box center [72, 262] width 73 height 8
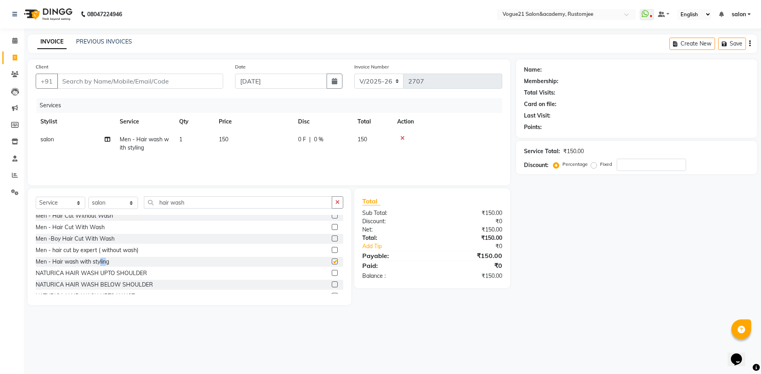
checkbox input "false"
click at [222, 143] on td "150" at bounding box center [253, 144] width 79 height 26
select select "77666"
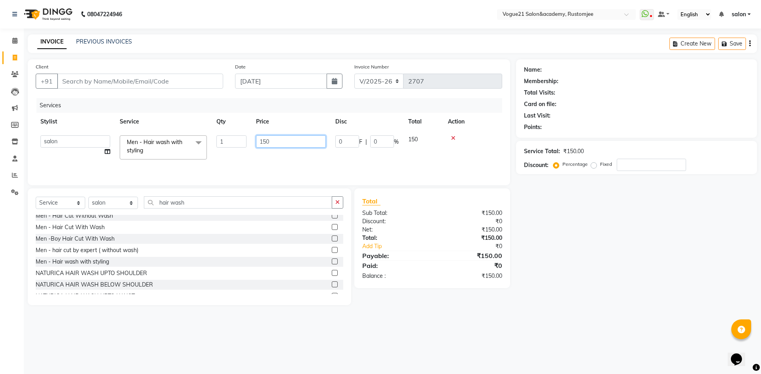
click at [287, 139] on input "150" at bounding box center [291, 142] width 70 height 12
type input "100"
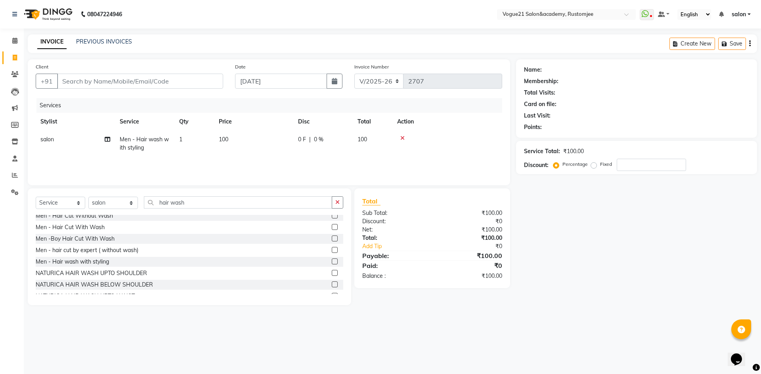
click at [324, 132] on td "0 F | 0 %" at bounding box center [322, 144] width 59 height 26
select select "77666"
click at [378, 144] on input "0" at bounding box center [382, 142] width 24 height 12
type input "100"
click at [643, 235] on div "Name: Membership: Total Visits: Card on file: Last Visit: Points: Service Total…" at bounding box center [639, 182] width 247 height 246
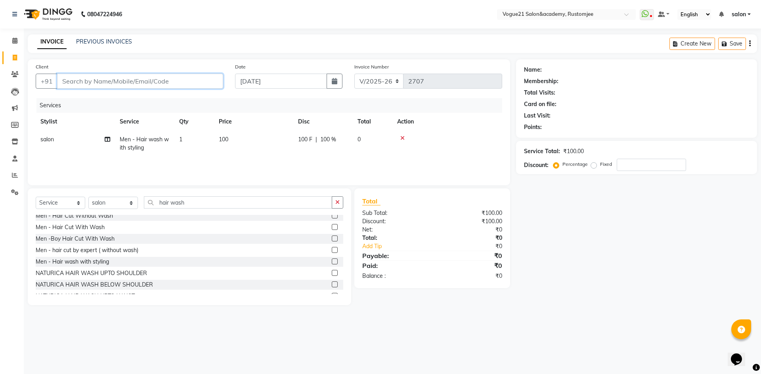
click at [92, 79] on input "Client" at bounding box center [140, 81] width 166 height 15
type input "8"
type input "0"
type input "8168300616"
click at [213, 77] on span "Add Client" at bounding box center [202, 81] width 31 height 8
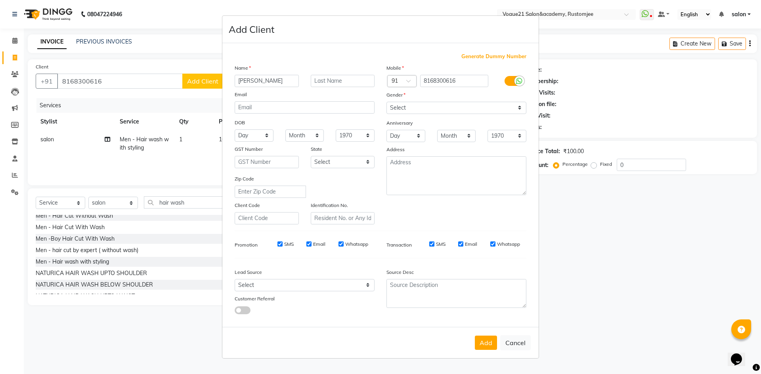
type input "[PERSON_NAME]"
click at [334, 84] on input "text" at bounding box center [343, 81] width 64 height 12
type input "V21"
click at [460, 110] on select "Select Male Female Other Prefer Not To Say" at bounding box center [456, 108] width 140 height 12
select select "male"
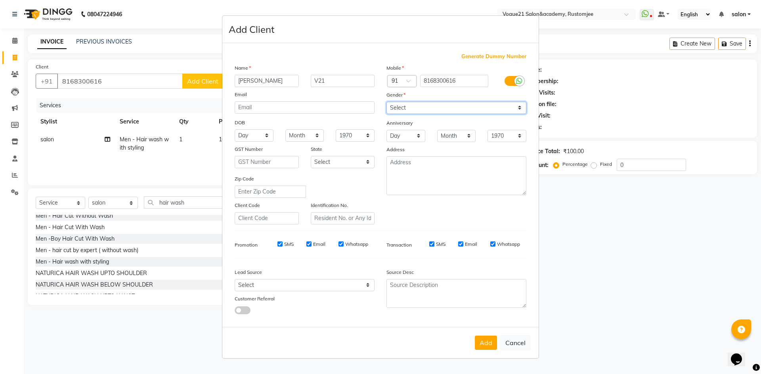
click at [386, 102] on select "Select Male Female Other Prefer Not To Say" at bounding box center [456, 108] width 140 height 12
click at [489, 344] on button "Add" at bounding box center [486, 343] width 22 height 14
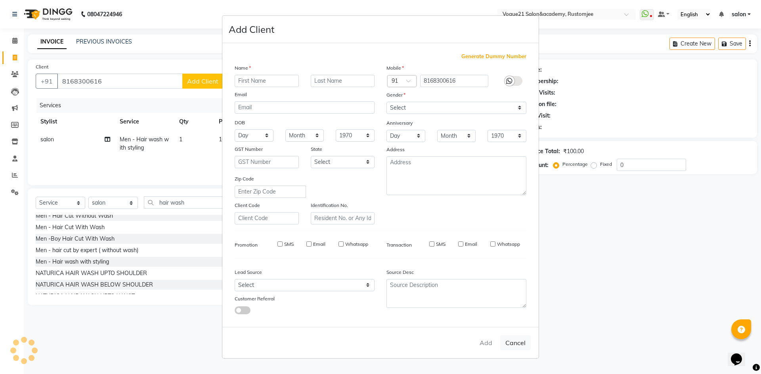
select select
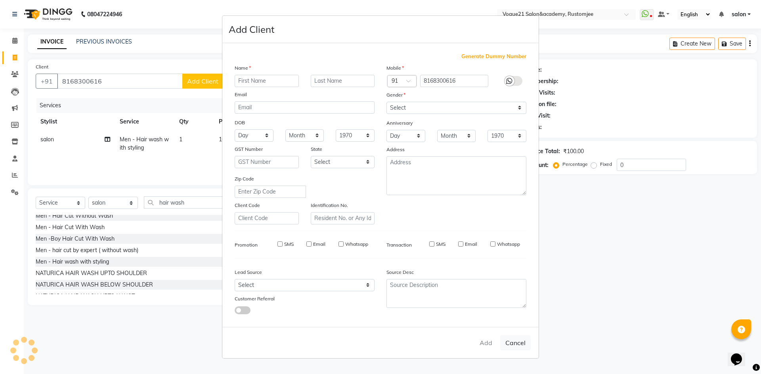
select select
checkbox input "false"
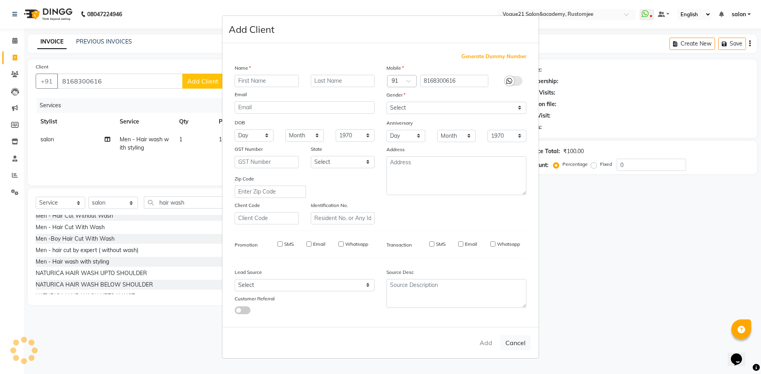
checkbox input "false"
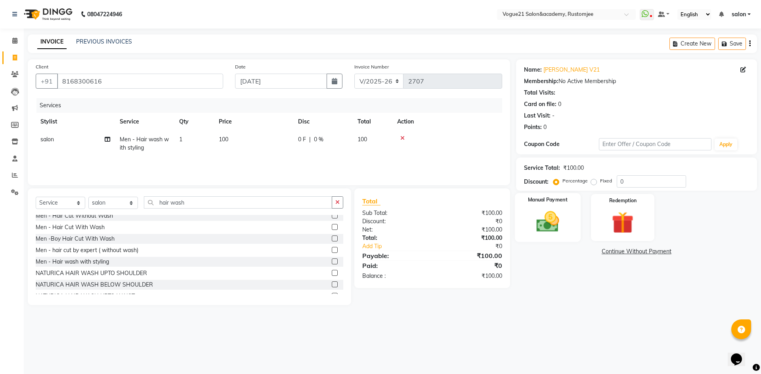
click at [550, 227] on img at bounding box center [547, 222] width 37 height 26
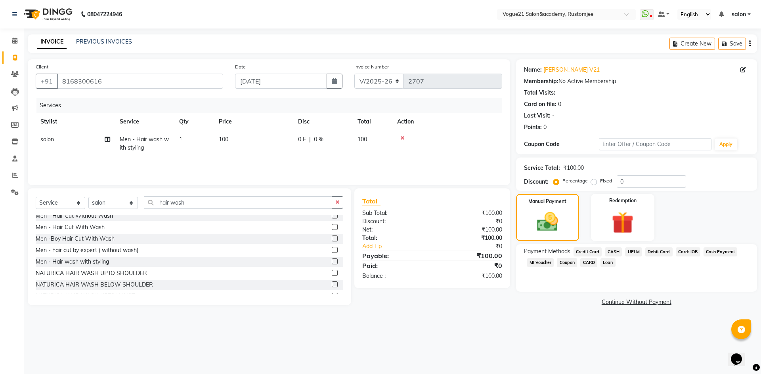
click at [629, 252] on span "UPI M" at bounding box center [633, 252] width 17 height 9
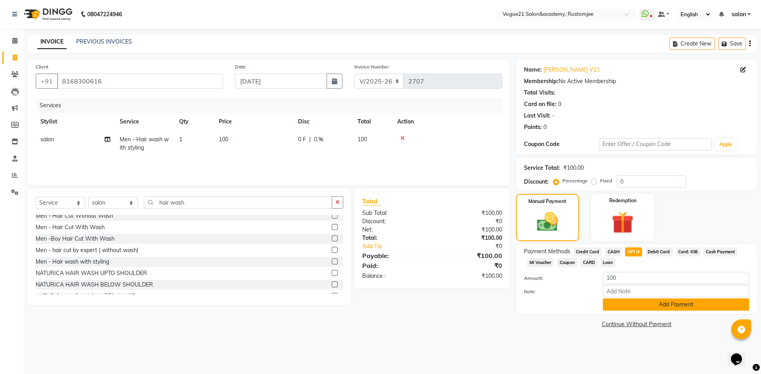
click at [612, 300] on button "Add Payment" at bounding box center [676, 305] width 146 height 12
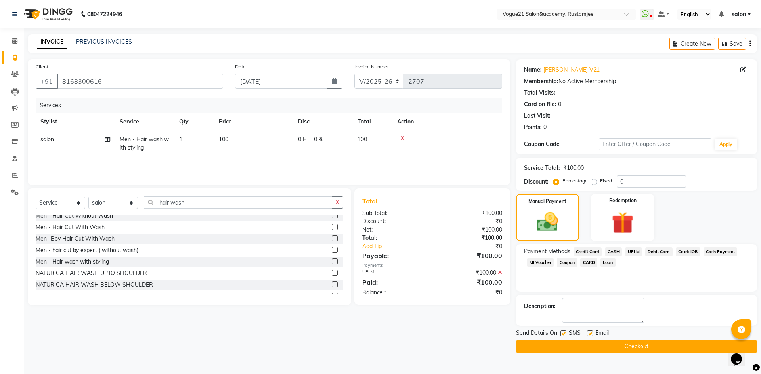
click at [562, 346] on button "Checkout" at bounding box center [636, 347] width 241 height 12
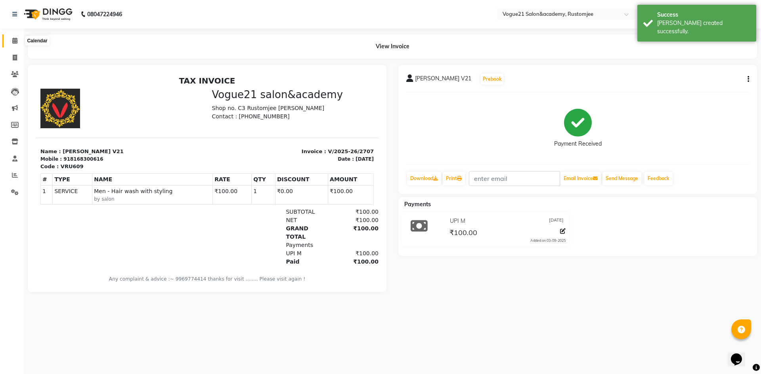
click at [17, 41] on icon at bounding box center [14, 41] width 5 height 6
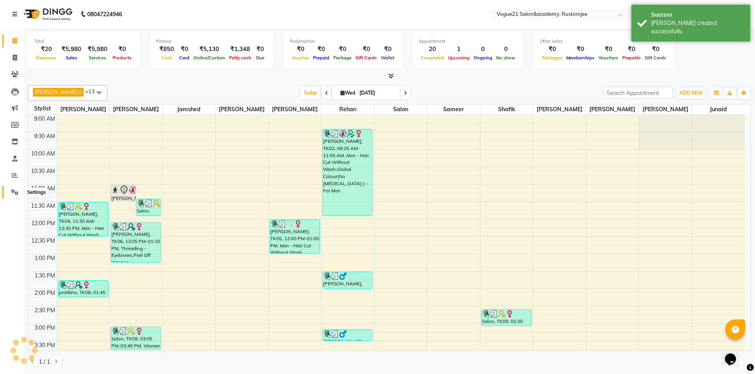
scroll to position [198, 0]
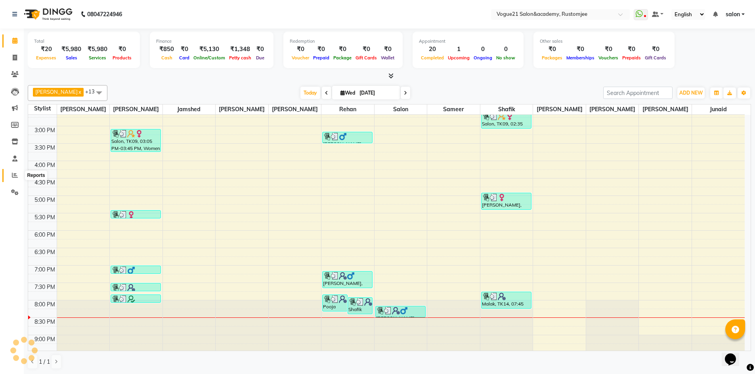
click at [16, 176] on icon at bounding box center [15, 175] width 6 height 6
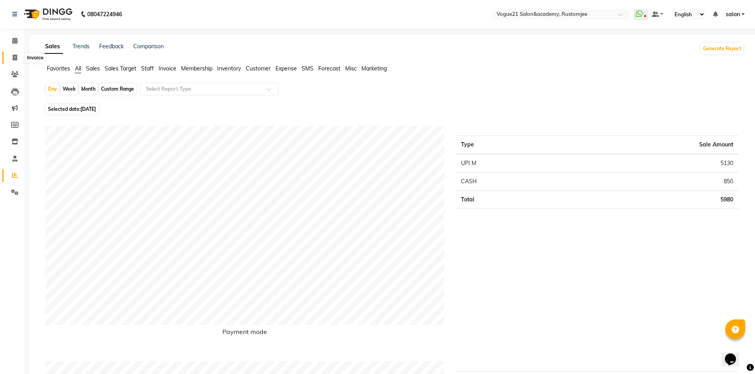
click at [13, 59] on icon at bounding box center [15, 58] width 4 height 6
select select "service"
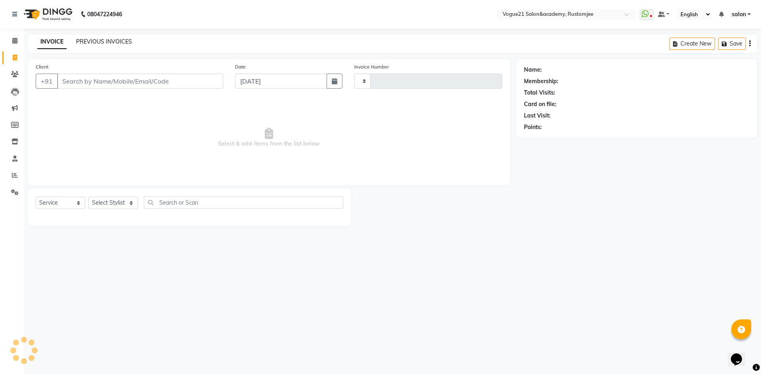
click at [118, 44] on link "PREVIOUS INVOICES" at bounding box center [104, 41] width 56 height 7
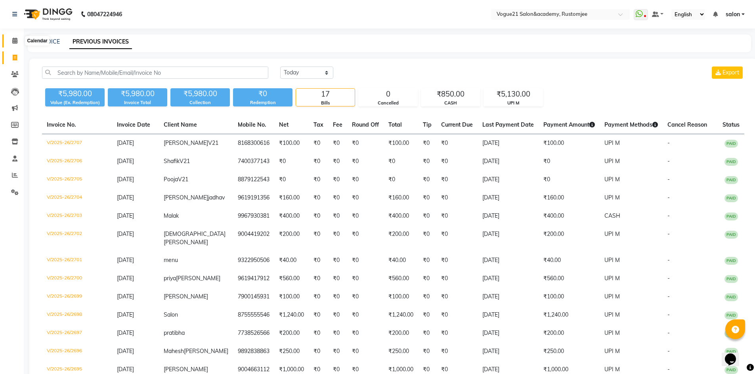
click at [11, 42] on span at bounding box center [15, 40] width 14 height 9
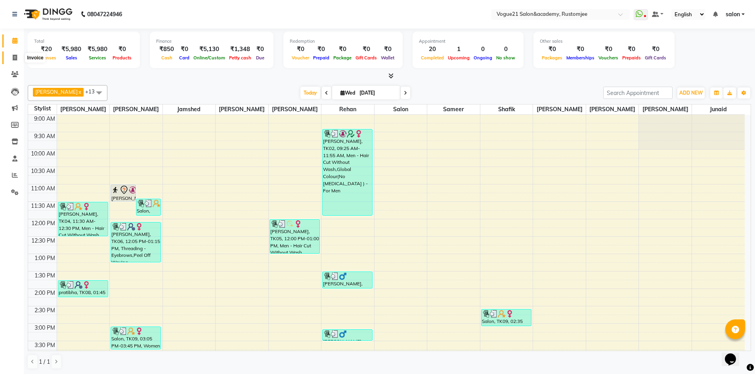
click at [11, 57] on span at bounding box center [15, 57] width 14 height 9
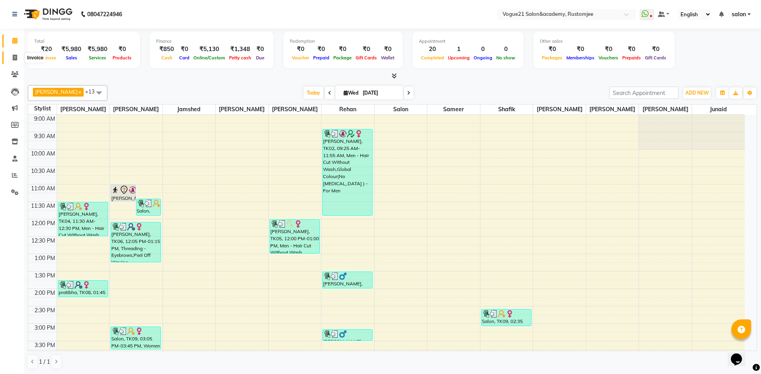
select select "8171"
select select "service"
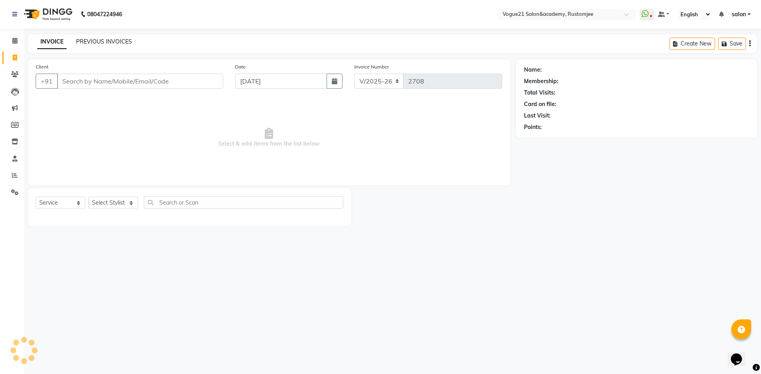
click at [113, 45] on link "PREVIOUS INVOICES" at bounding box center [104, 41] width 56 height 7
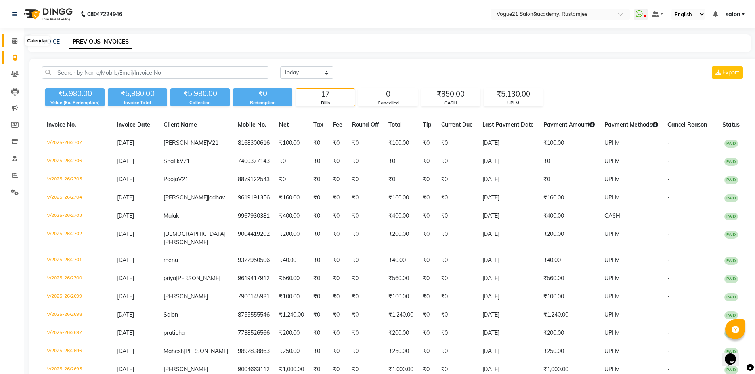
click at [11, 41] on span at bounding box center [15, 40] width 14 height 9
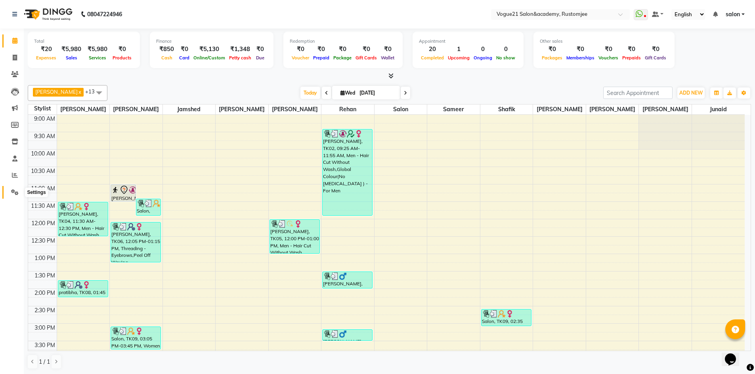
click at [16, 190] on icon at bounding box center [15, 192] width 8 height 6
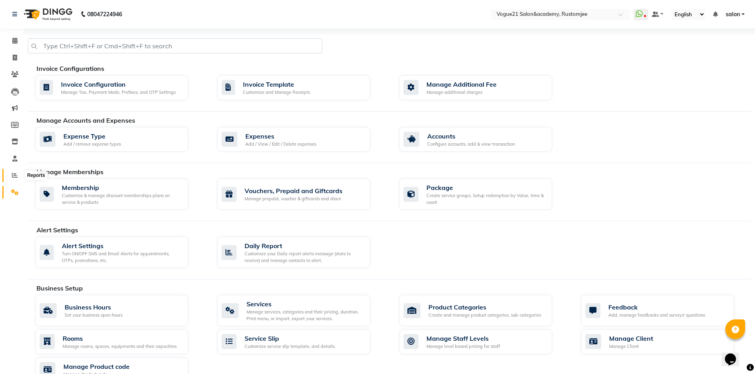
click at [15, 176] on icon at bounding box center [15, 175] width 6 height 6
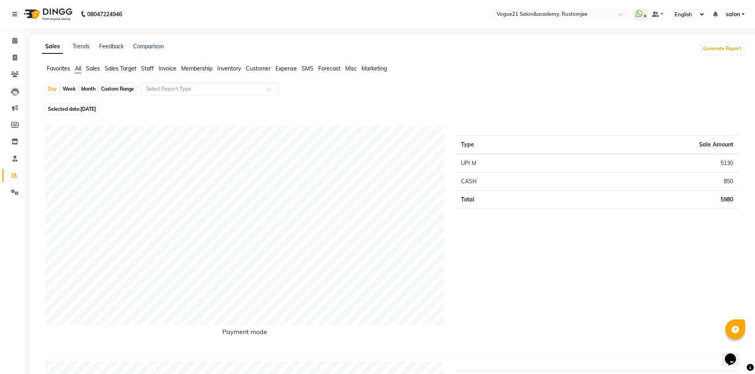
click at [149, 67] on span "Staff" at bounding box center [147, 68] width 13 height 7
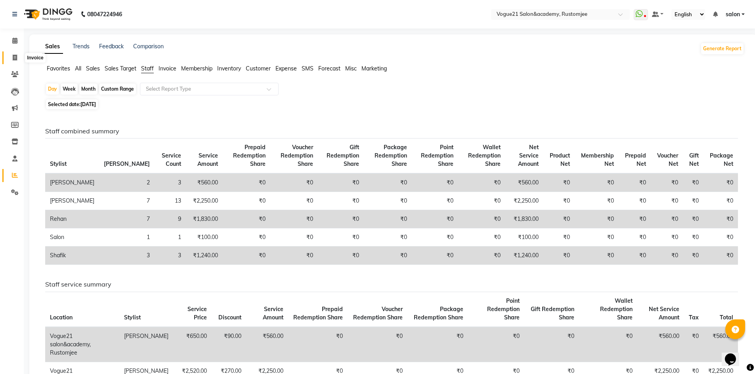
drag, startPoint x: 15, startPoint y: 56, endPoint x: 20, endPoint y: 54, distance: 4.6
click at [15, 56] on icon at bounding box center [15, 58] width 4 height 6
select select "service"
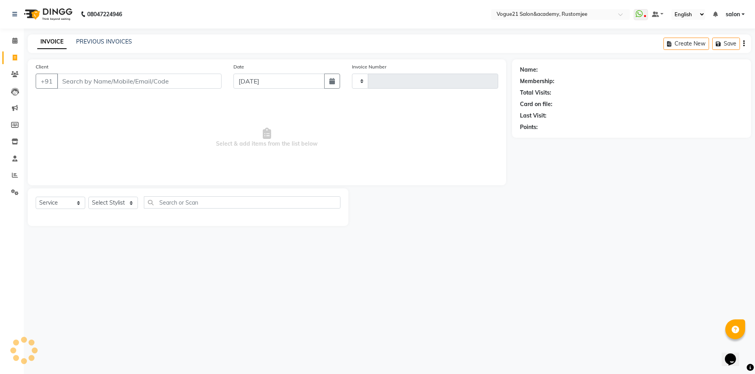
type input "2708"
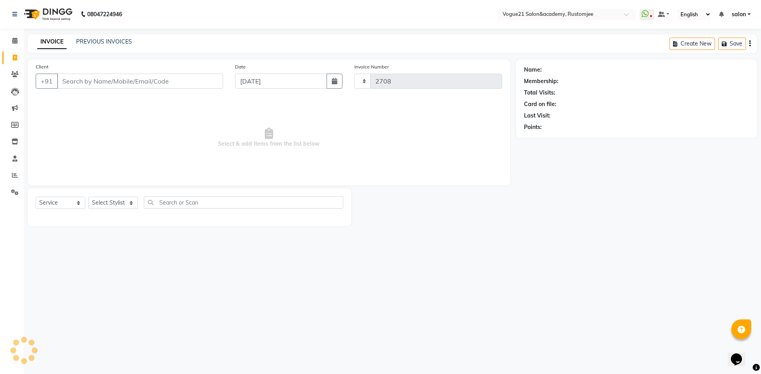
select select "8171"
click at [111, 41] on link "PREVIOUS INVOICES" at bounding box center [104, 41] width 56 height 7
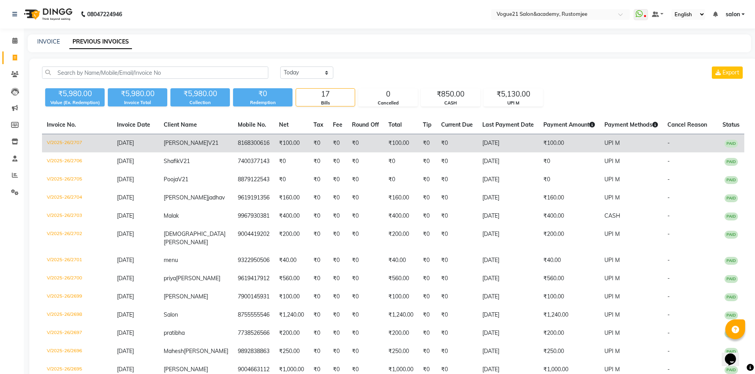
click at [274, 141] on td "₹100.00" at bounding box center [291, 143] width 34 height 19
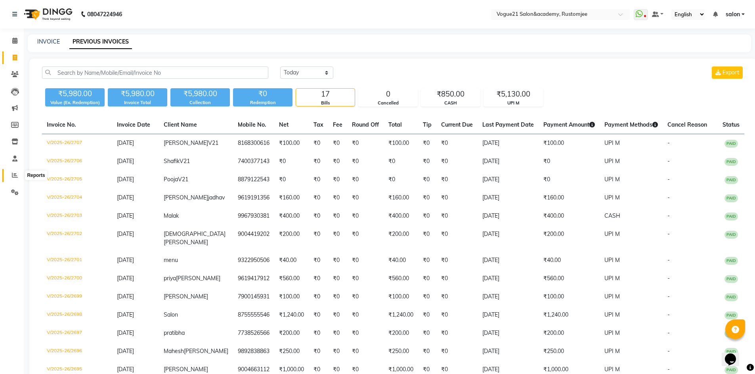
click at [15, 177] on icon at bounding box center [15, 175] width 6 height 6
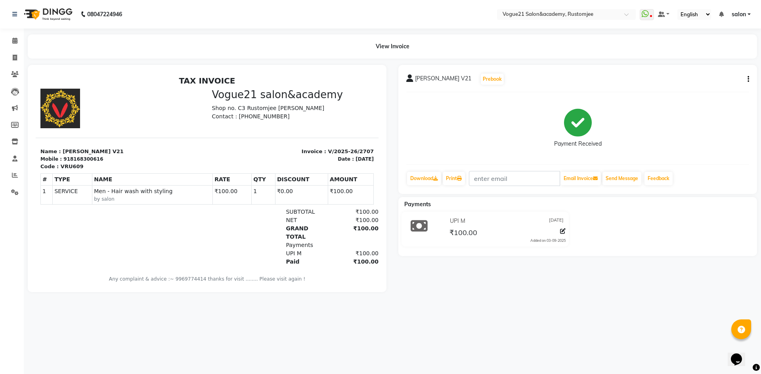
click at [746, 78] on button "button" at bounding box center [746, 79] width 5 height 8
click at [704, 79] on div "Edit Item Staff" at bounding box center [709, 79] width 54 height 10
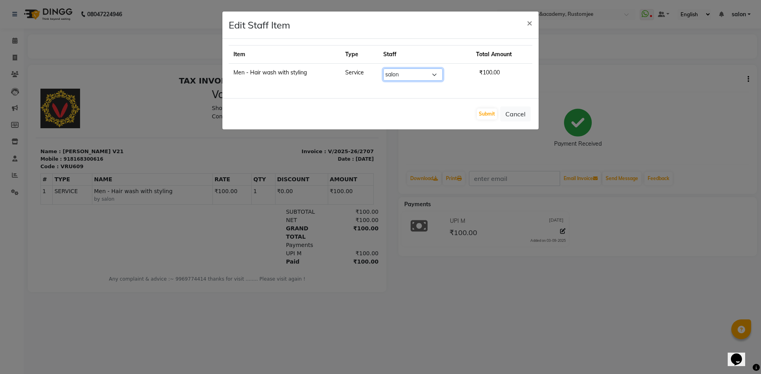
click at [406, 78] on select "Select [PERSON_NAME] [PERSON_NAME] [PERSON_NAME] [PERSON_NAME] [PERSON_NAME] [P…" at bounding box center [412, 75] width 59 height 12
select select "77867"
click at [383, 69] on select "Select [PERSON_NAME] [PERSON_NAME] [PERSON_NAME] [PERSON_NAME] [PERSON_NAME] [P…" at bounding box center [412, 75] width 59 height 12
click at [481, 113] on button "Submit" at bounding box center [487, 114] width 20 height 11
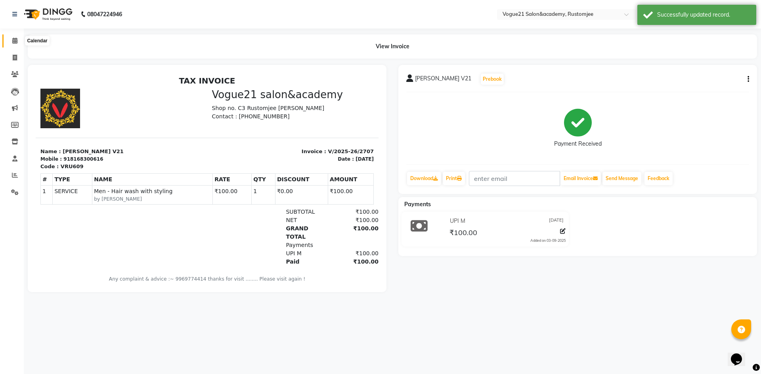
click at [18, 44] on span at bounding box center [15, 40] width 14 height 9
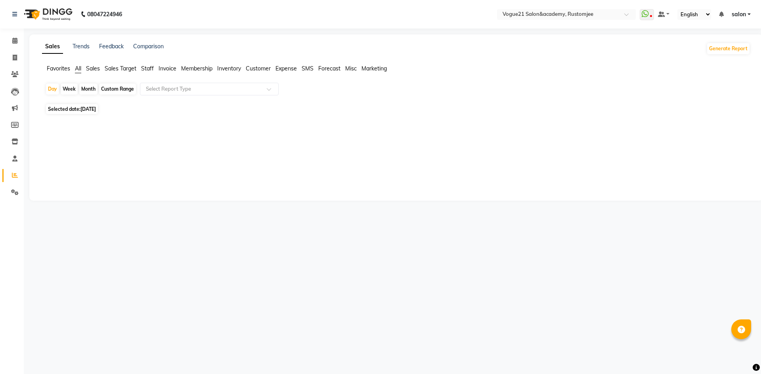
select select "en"
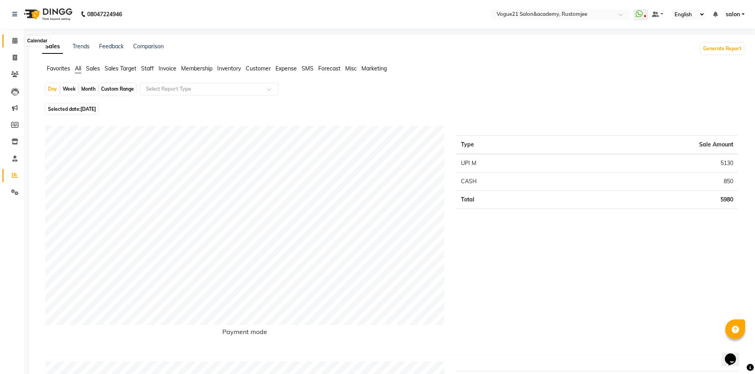
click at [14, 44] on span at bounding box center [15, 40] width 14 height 9
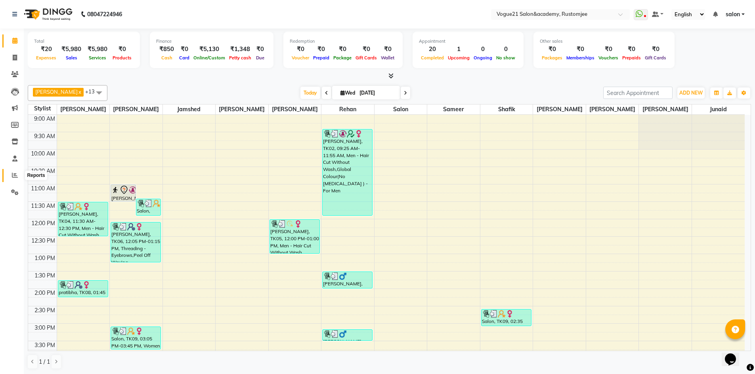
drag, startPoint x: 15, startPoint y: 172, endPoint x: 50, endPoint y: 175, distance: 35.0
click at [15, 172] on span at bounding box center [15, 175] width 14 height 9
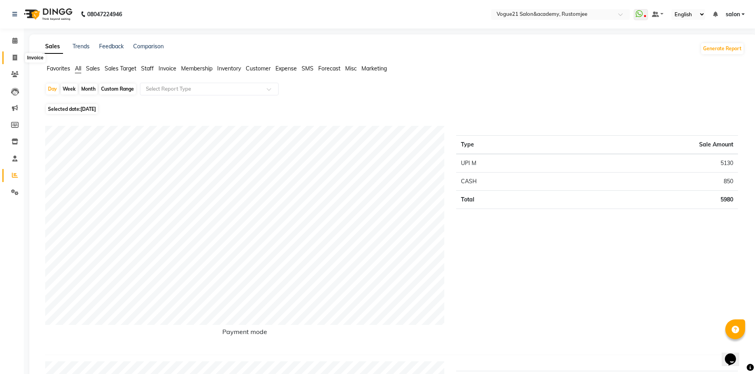
click at [10, 54] on span at bounding box center [15, 57] width 14 height 9
select select "8171"
select select "service"
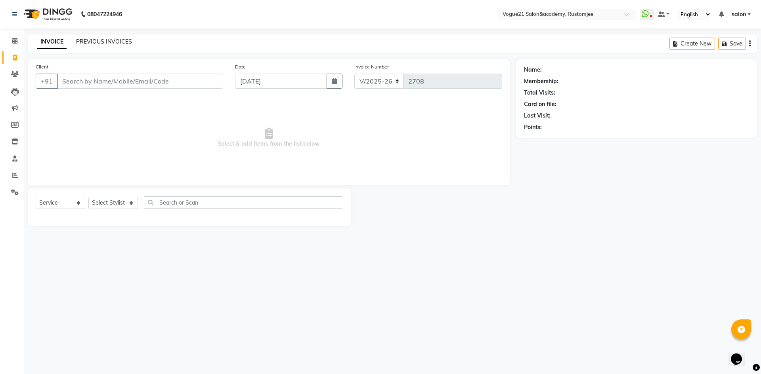
click at [97, 40] on link "PREVIOUS INVOICES" at bounding box center [104, 41] width 56 height 7
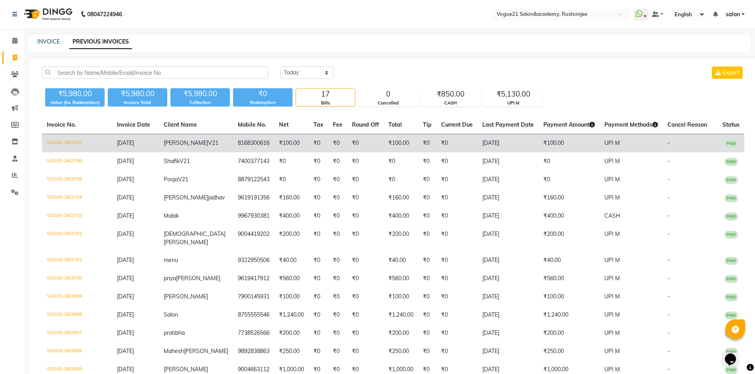
click at [274, 144] on td "₹100.00" at bounding box center [291, 143] width 34 height 19
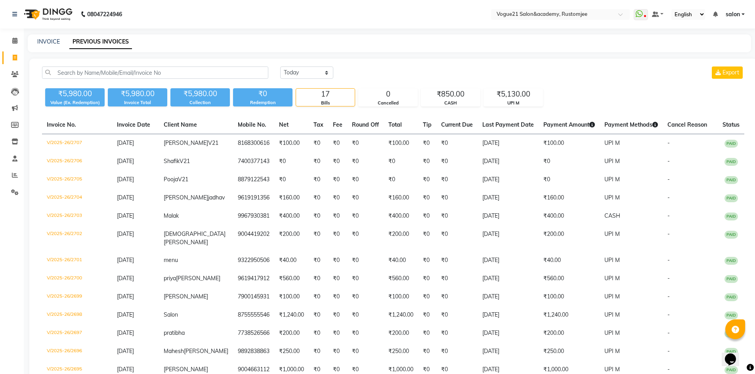
click at [733, 11] on span "salon" at bounding box center [733, 14] width 14 height 8
click at [719, 51] on link "Sign out" at bounding box center [704, 54] width 73 height 12
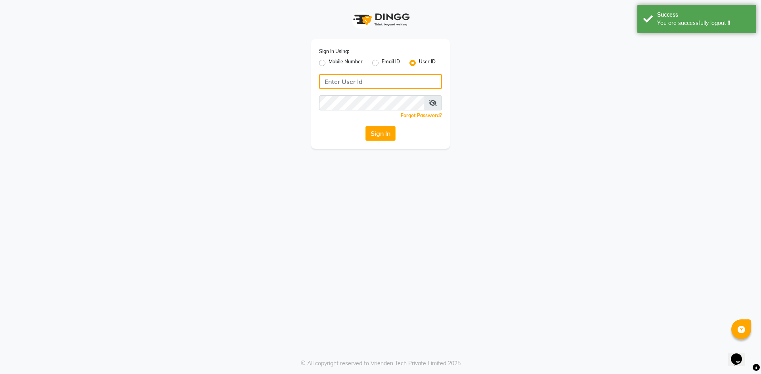
click at [362, 82] on input "Username" at bounding box center [380, 81] width 123 height 15
type input "vogue21"
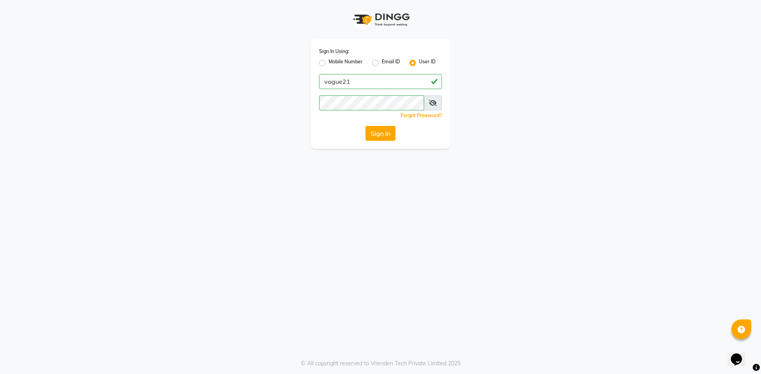
click at [430, 99] on span at bounding box center [433, 102] width 18 height 15
click at [432, 102] on icon at bounding box center [433, 103] width 8 height 6
click at [386, 132] on button "Sign In" at bounding box center [380, 133] width 30 height 15
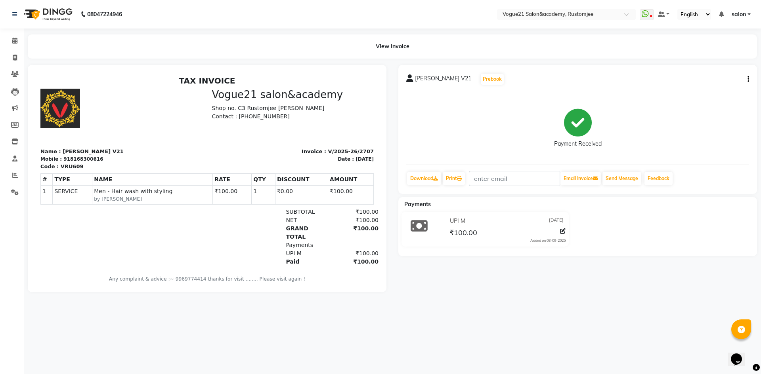
click at [749, 79] on icon "button" at bounding box center [748, 79] width 2 height 0
